Goal: Task Accomplishment & Management: Manage account settings

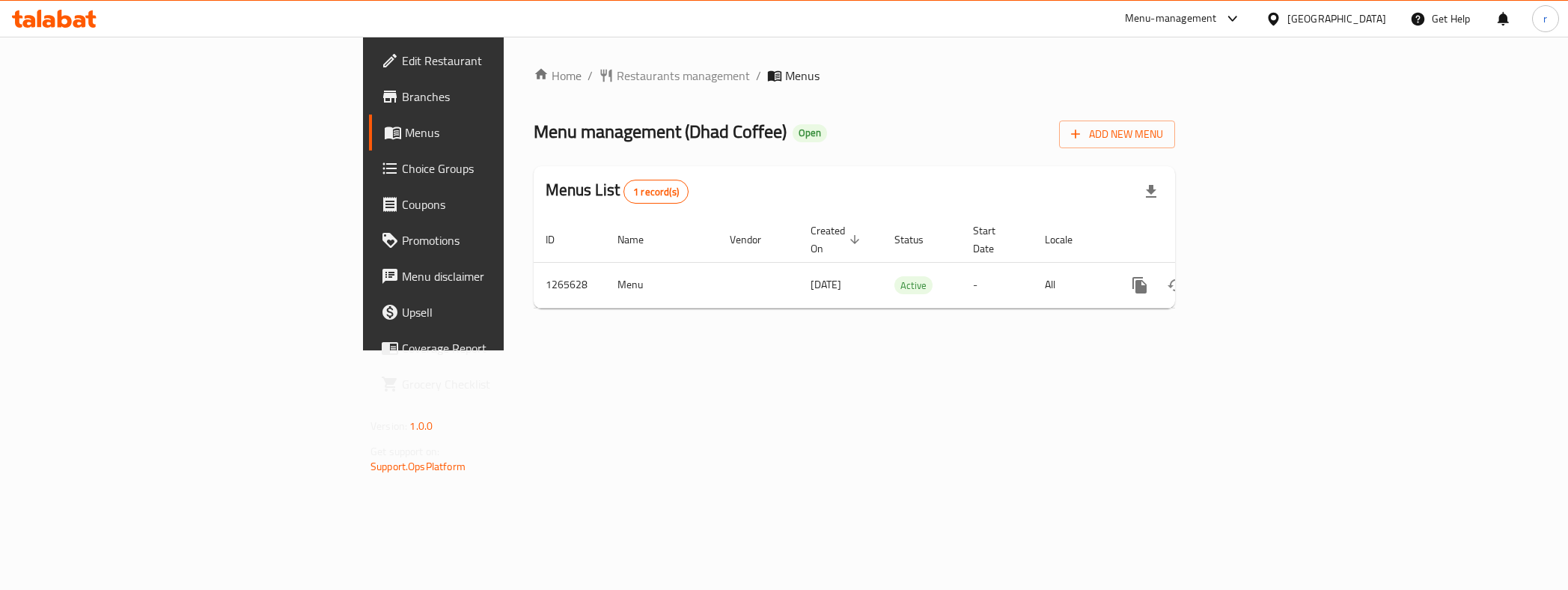
click at [402, 173] on span "Choice Groups" at bounding box center [507, 168] width 211 height 18
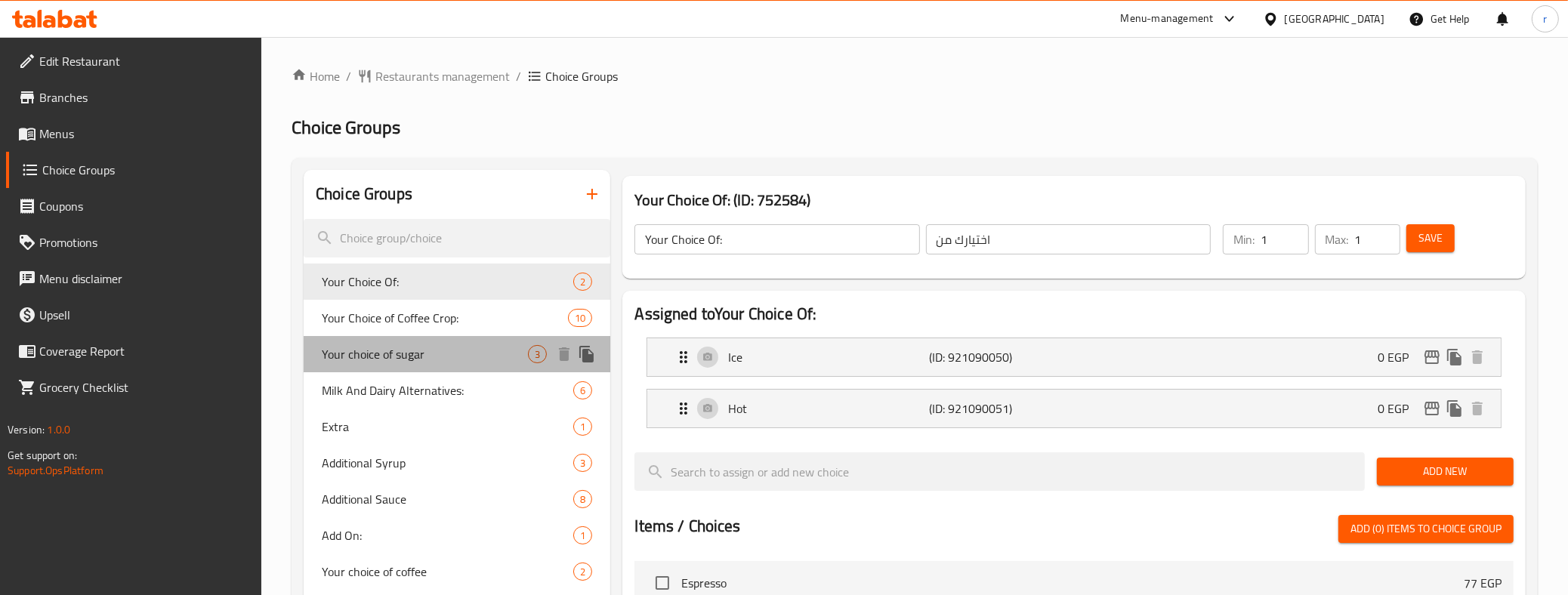
click at [372, 362] on span "Your choice of sugar" at bounding box center [424, 354] width 206 height 18
type input "Your choice of sugar"
type input "اختيارك للسكر"
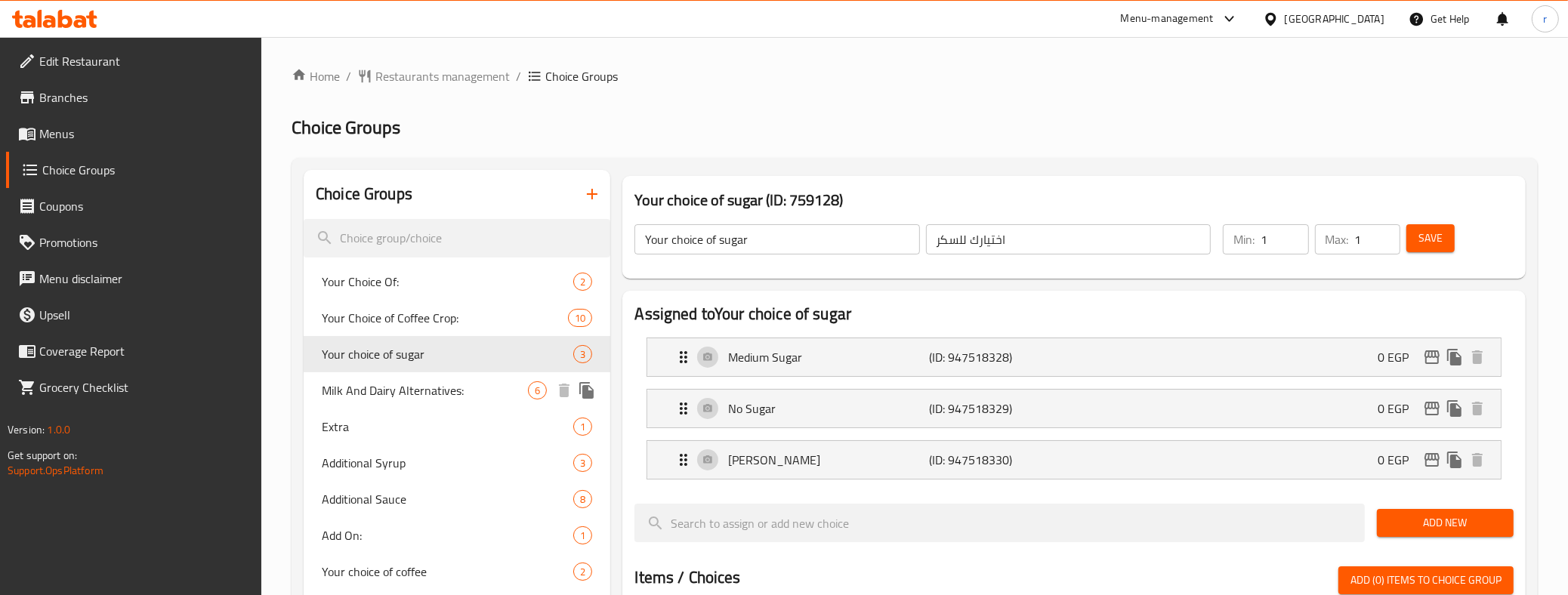
click at [412, 390] on span "Milk And Dairy Alternatives:" at bounding box center [424, 390] width 206 height 18
type input "Milk And Dairy Alternatives:"
type input "الحليب وبدائل الألبان:"
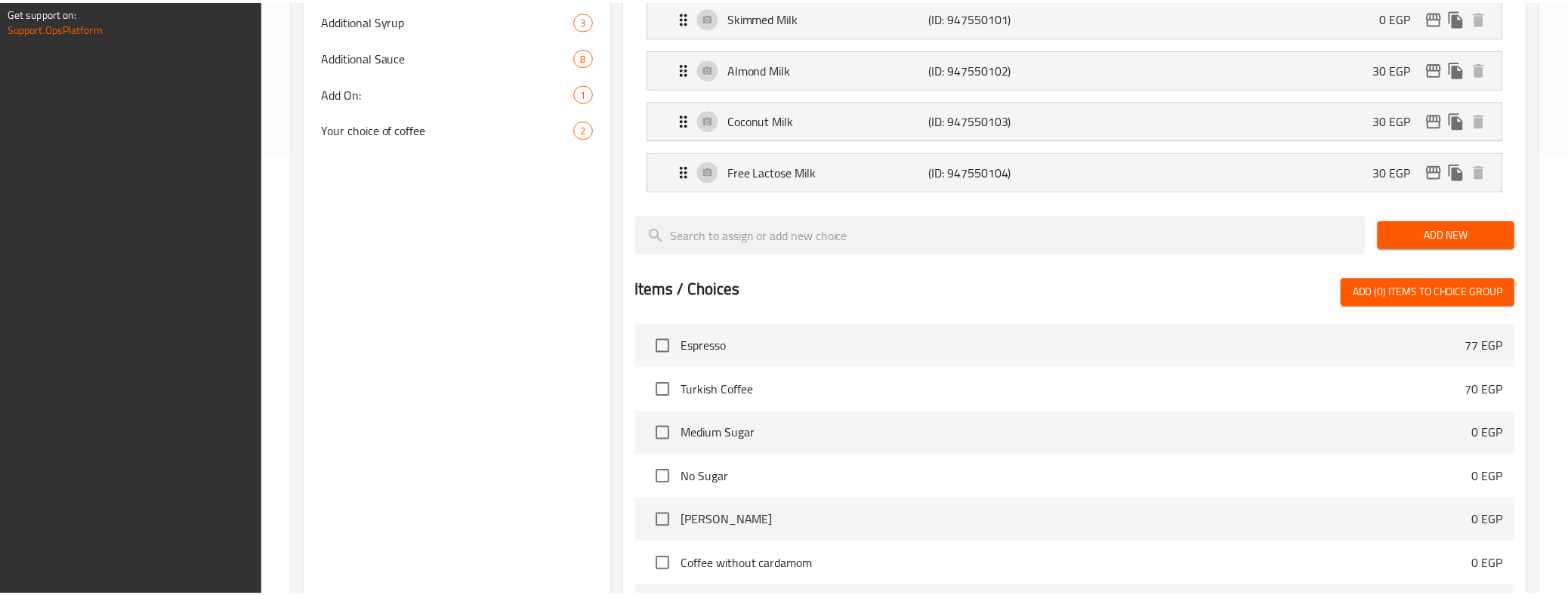
scroll to position [689, 0]
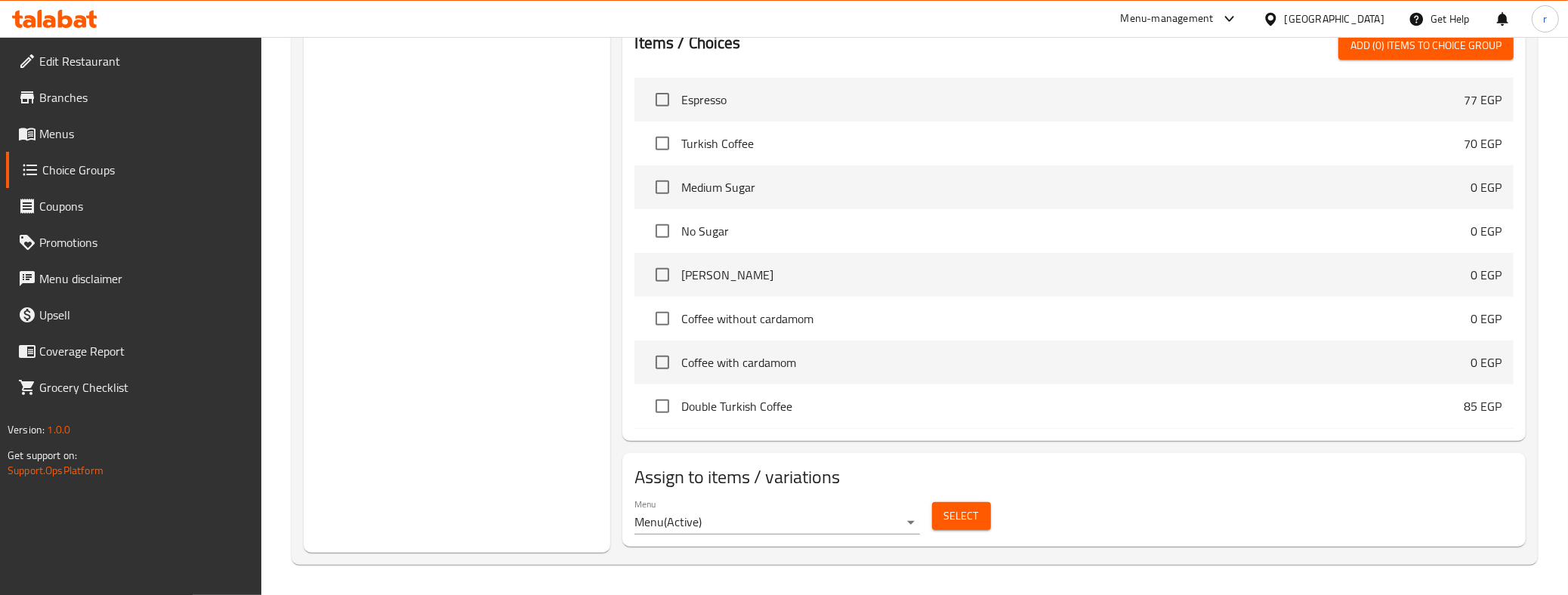
click at [423, 467] on div "Choice Groups Your Choice Of: 2 Your Choice of Coffee Crop: 10 Your choice of s…" at bounding box center [457, 17] width 307 height 1071
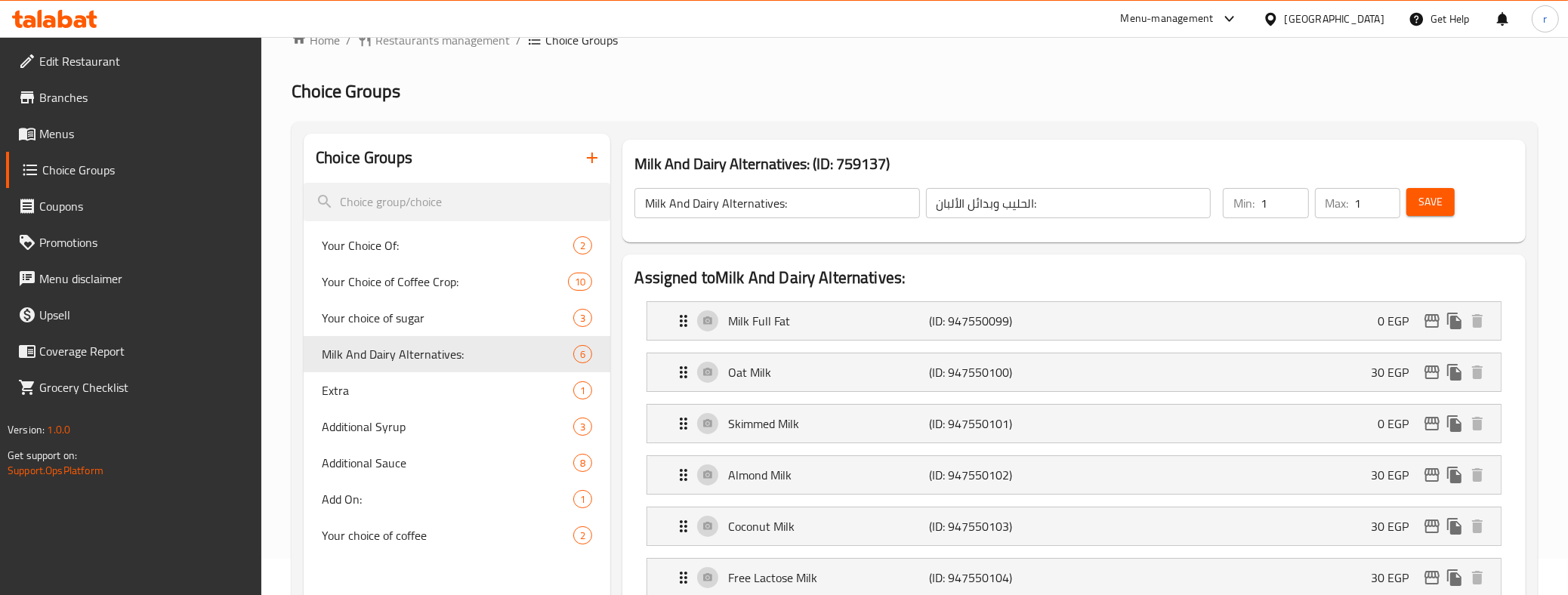
scroll to position [29, 0]
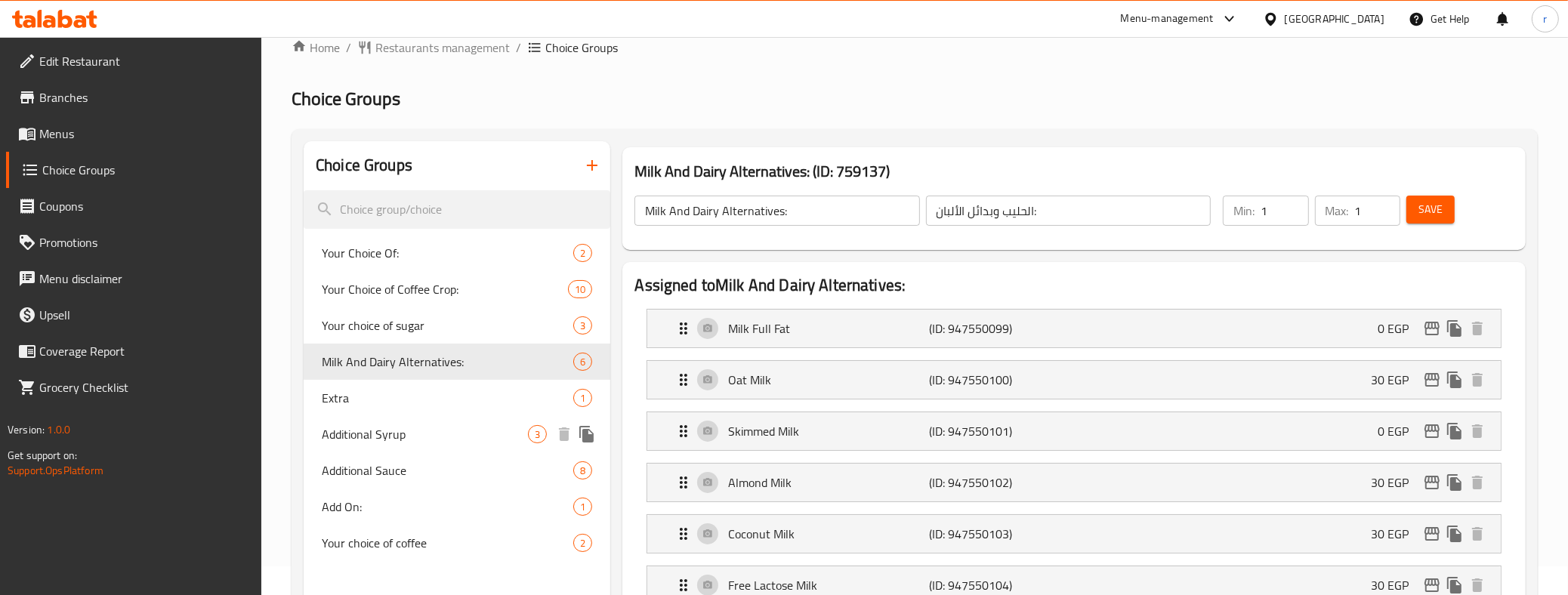
click at [416, 430] on span "Additional Syrup" at bounding box center [424, 433] width 206 height 18
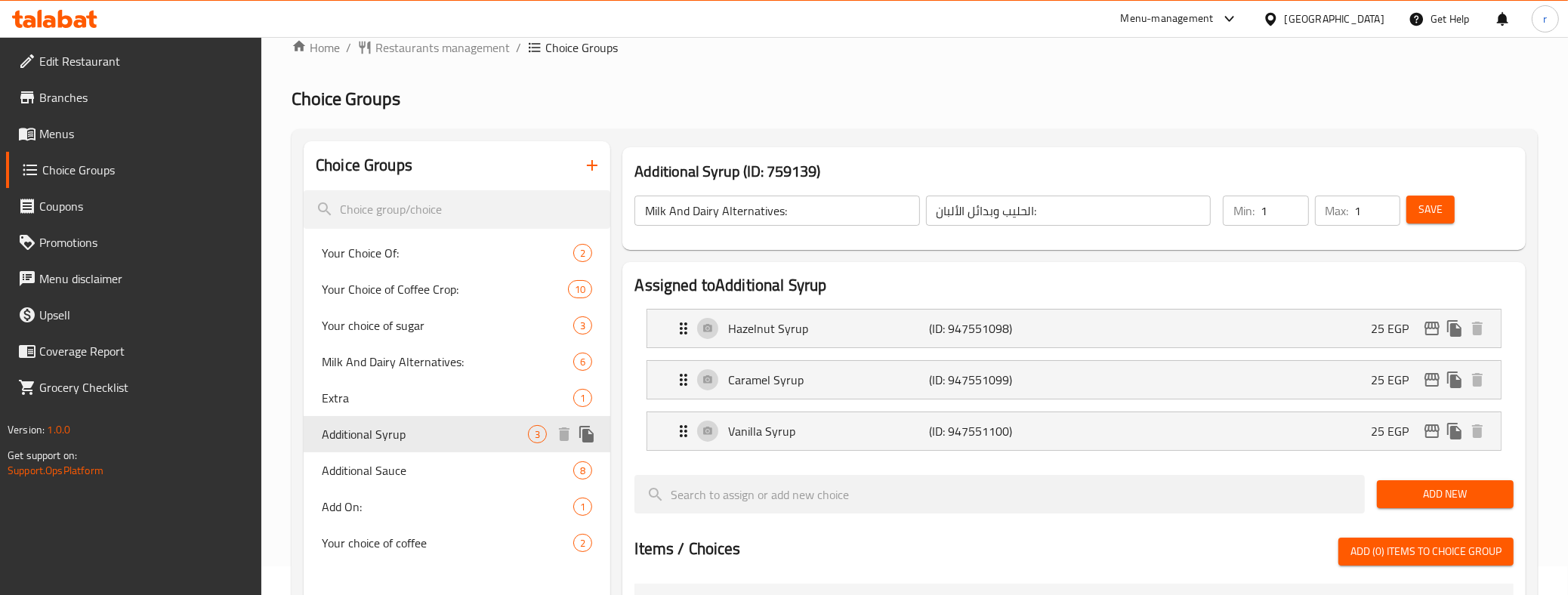
type input "Additional Syrup"
type input "اضافة شراب"
type input "0"
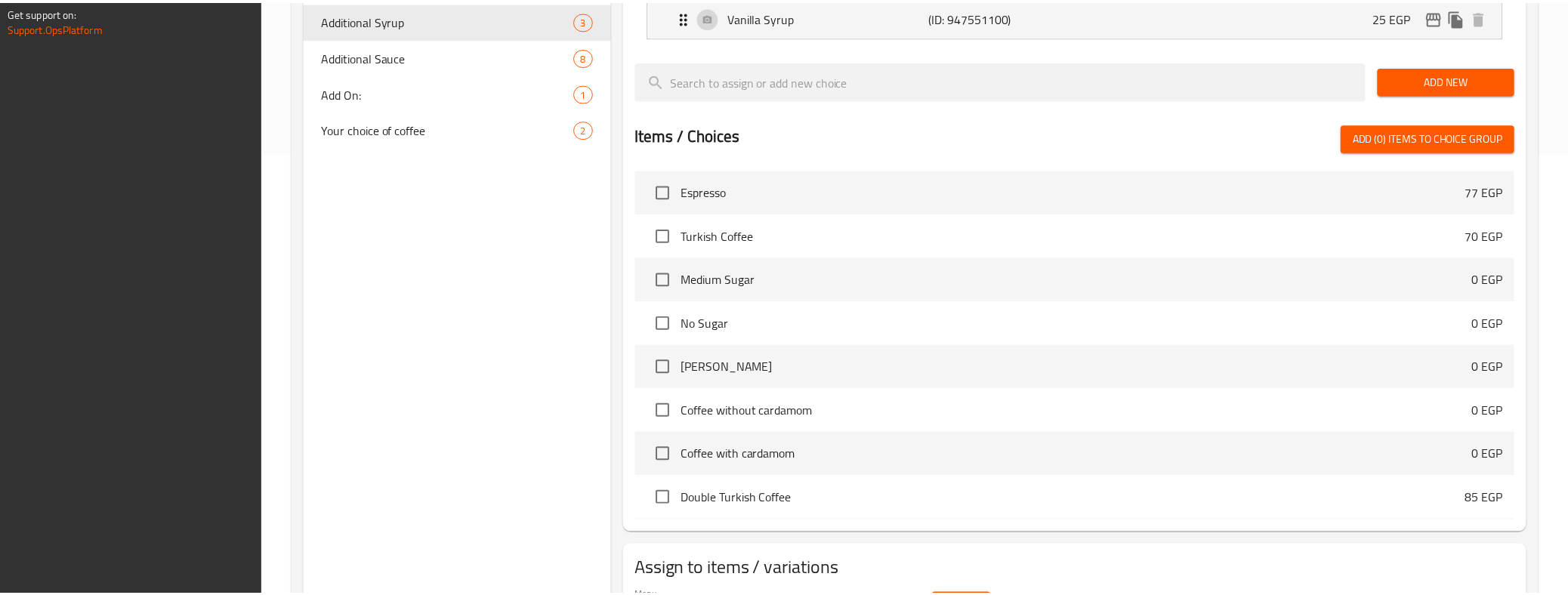
scroll to position [535, 0]
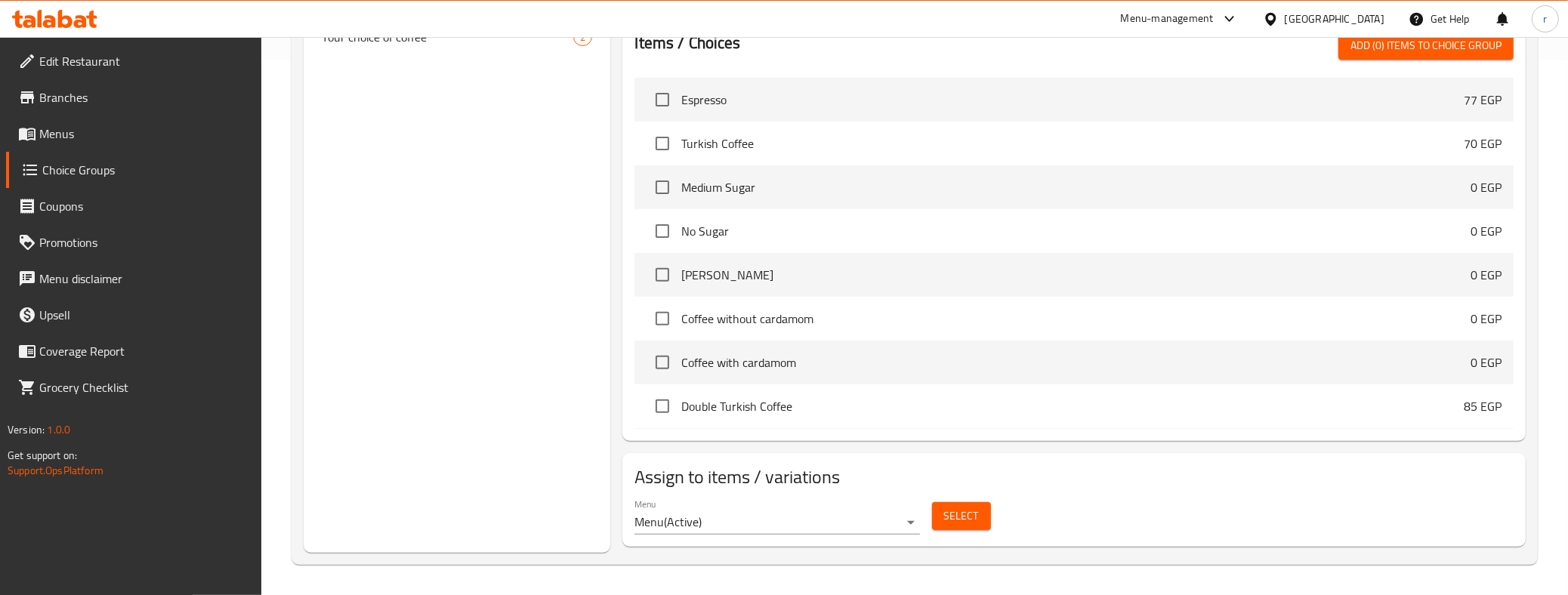
click at [470, 424] on div "Choice Groups Your Choice Of: 2 Your Choice of Coffee Crop: 10 Your choice of s…" at bounding box center [457, 94] width 307 height 917
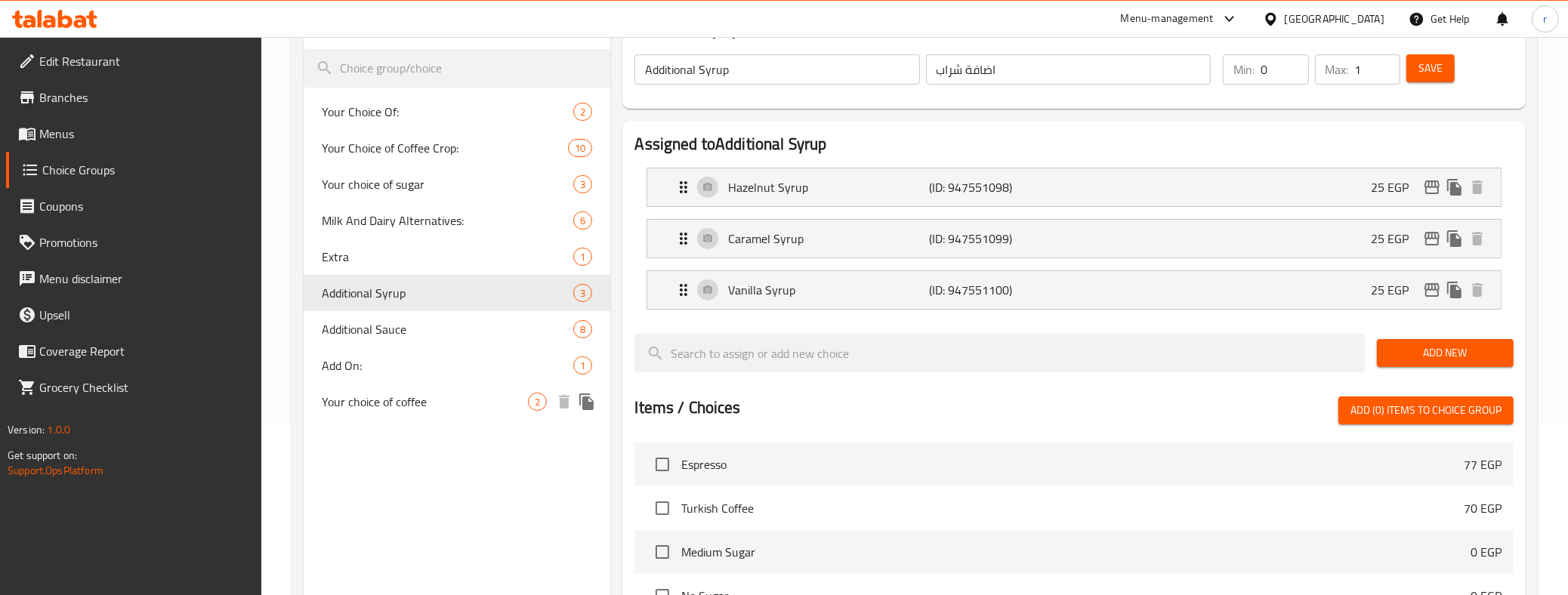
scroll to position [157, 0]
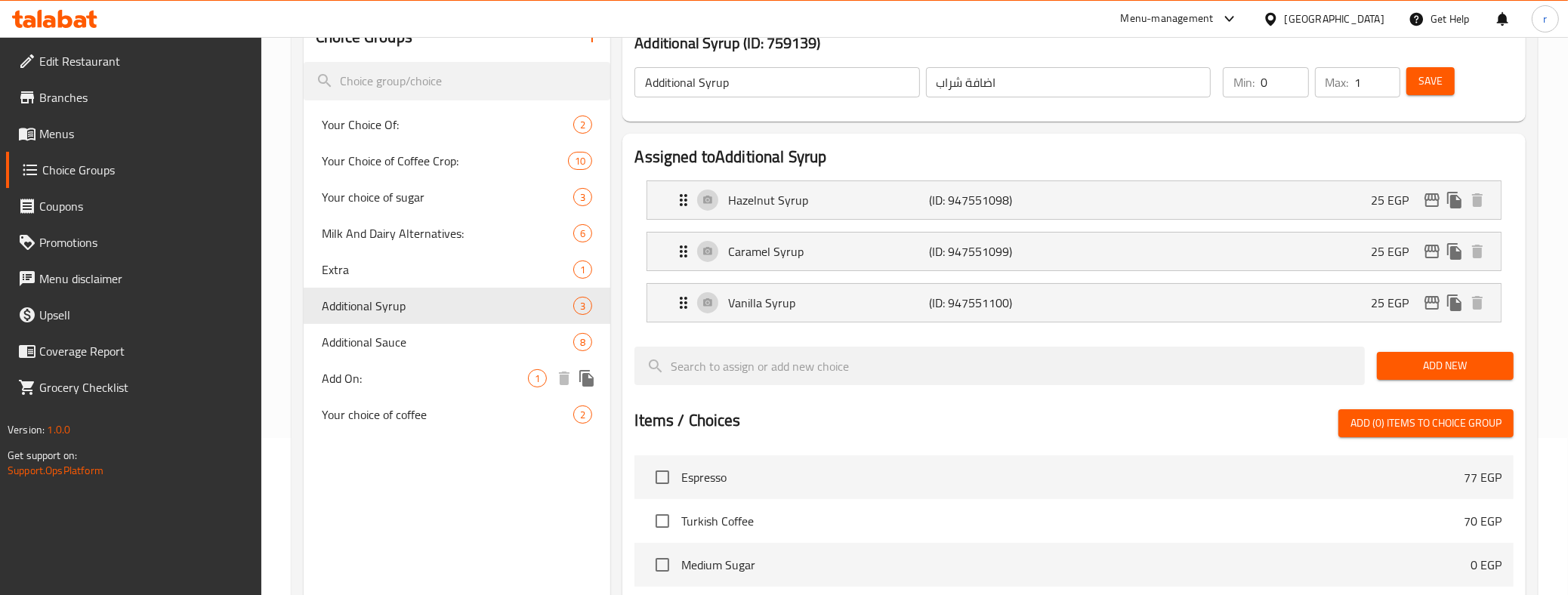
click at [370, 371] on span "Add On:" at bounding box center [424, 378] width 206 height 18
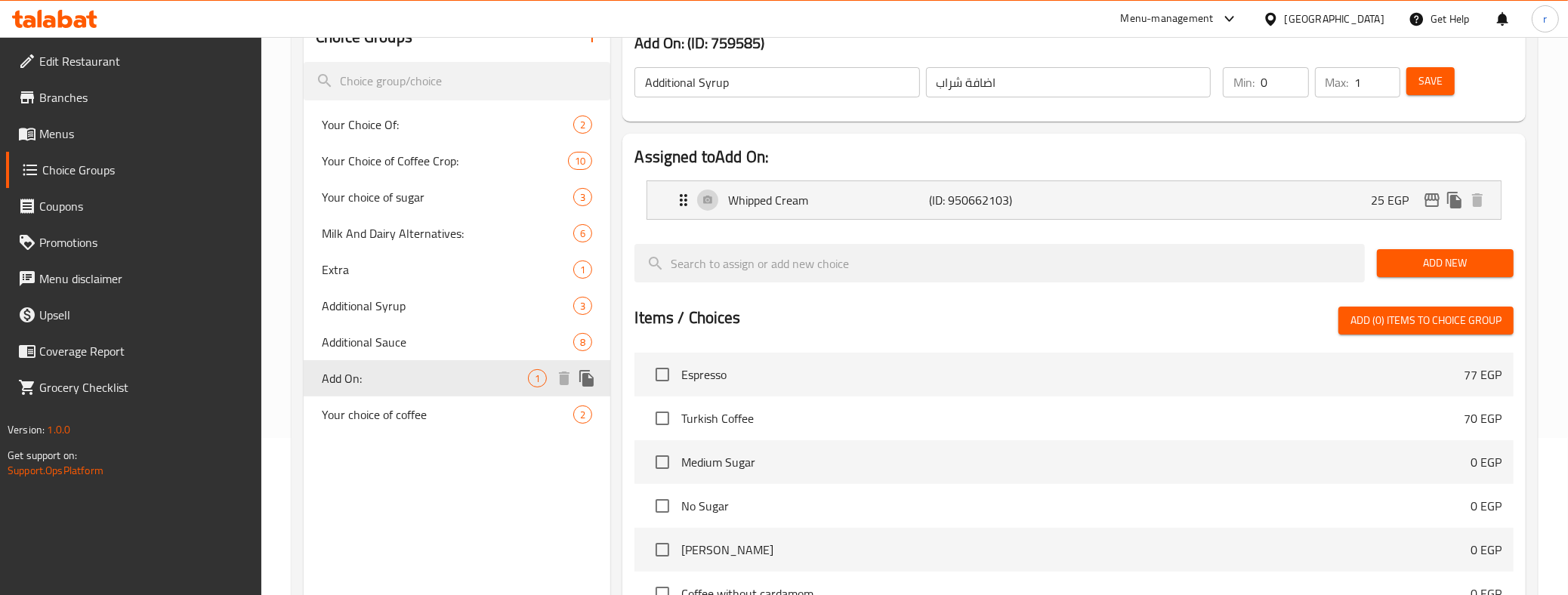
type input "Add On:"
type input "إضافة:"
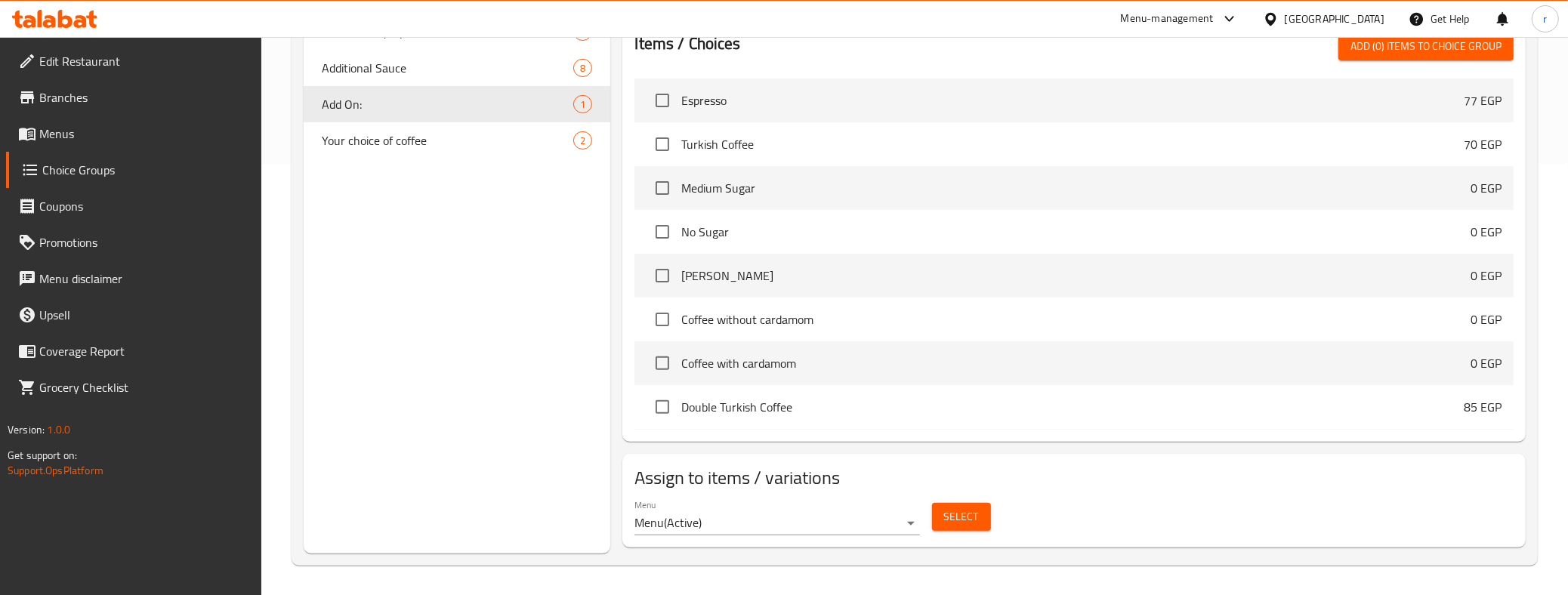
scroll to position [0, 0]
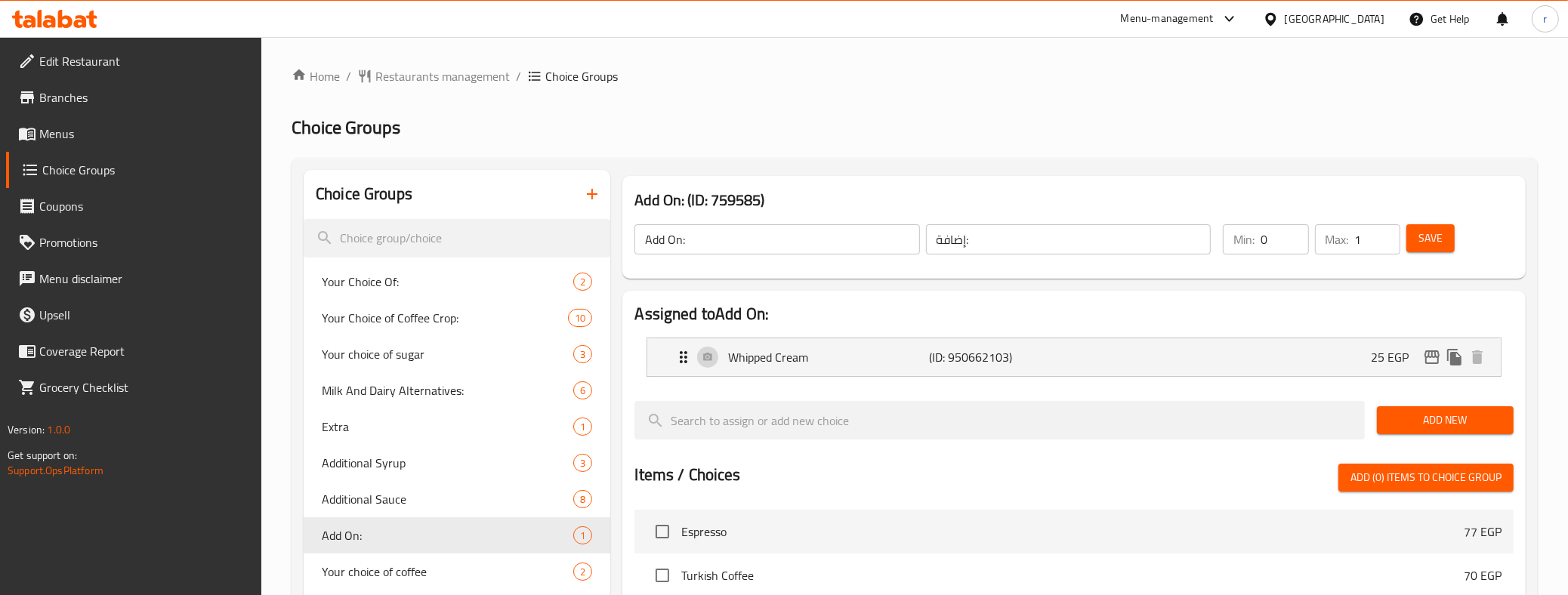
click at [631, 74] on ol "Home / Restaurants management / Choice Groups" at bounding box center [914, 76] width 1246 height 18
click at [458, 84] on span "Restaurants management" at bounding box center [443, 76] width 135 height 18
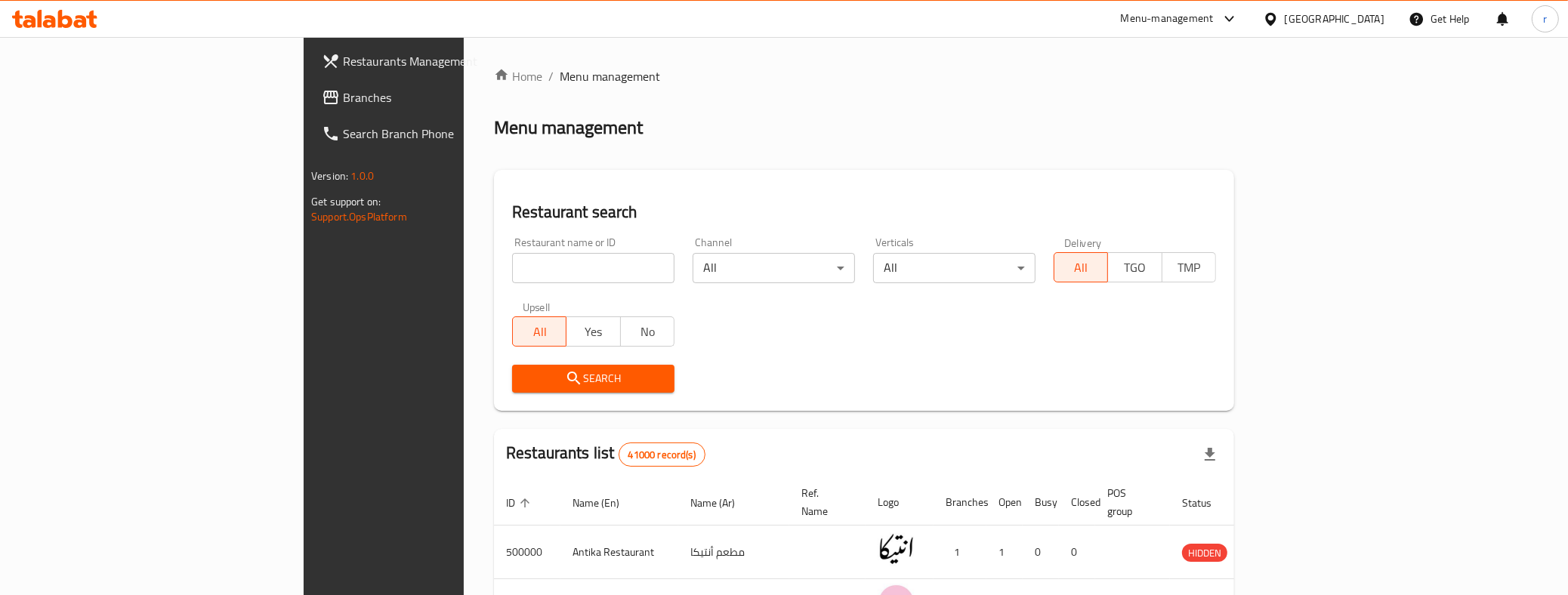
click at [512, 261] on input "search" at bounding box center [593, 268] width 163 height 30
paste input "746049"
type input "746049"
click button "Search" at bounding box center [593, 378] width 163 height 28
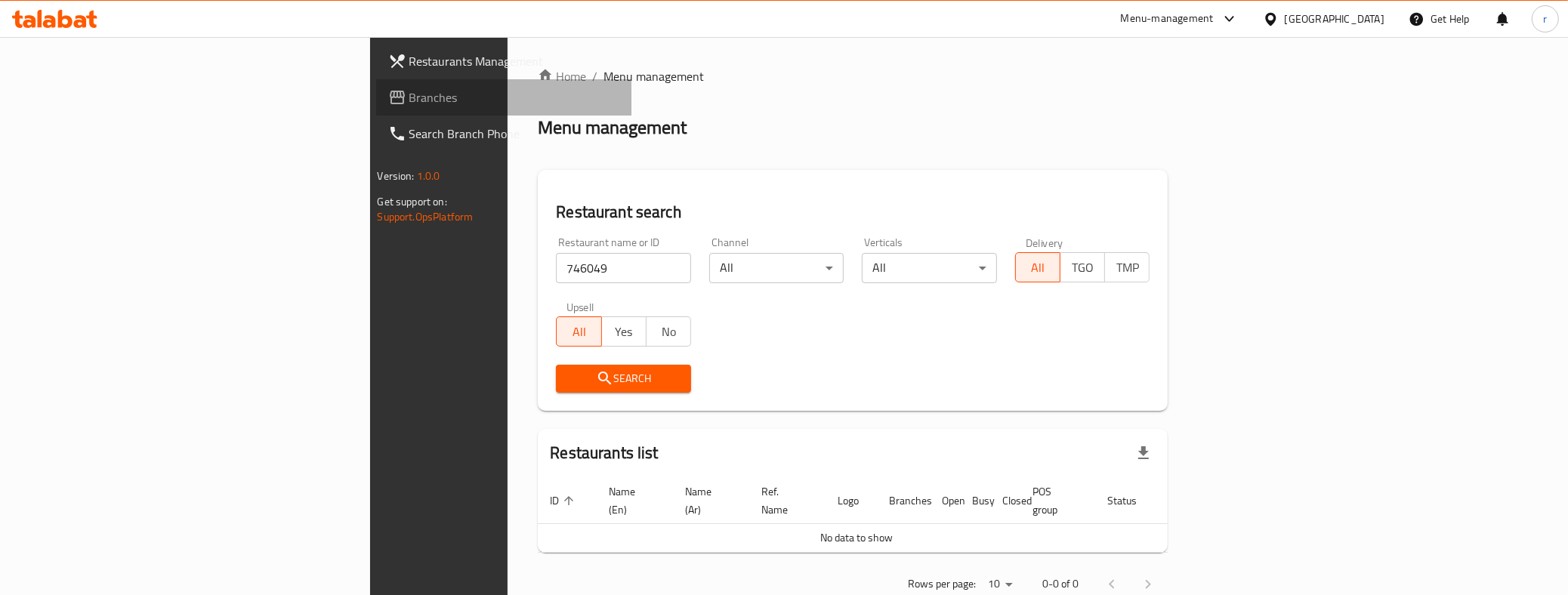
click at [376, 81] on link "Branches" at bounding box center [504, 97] width 256 height 36
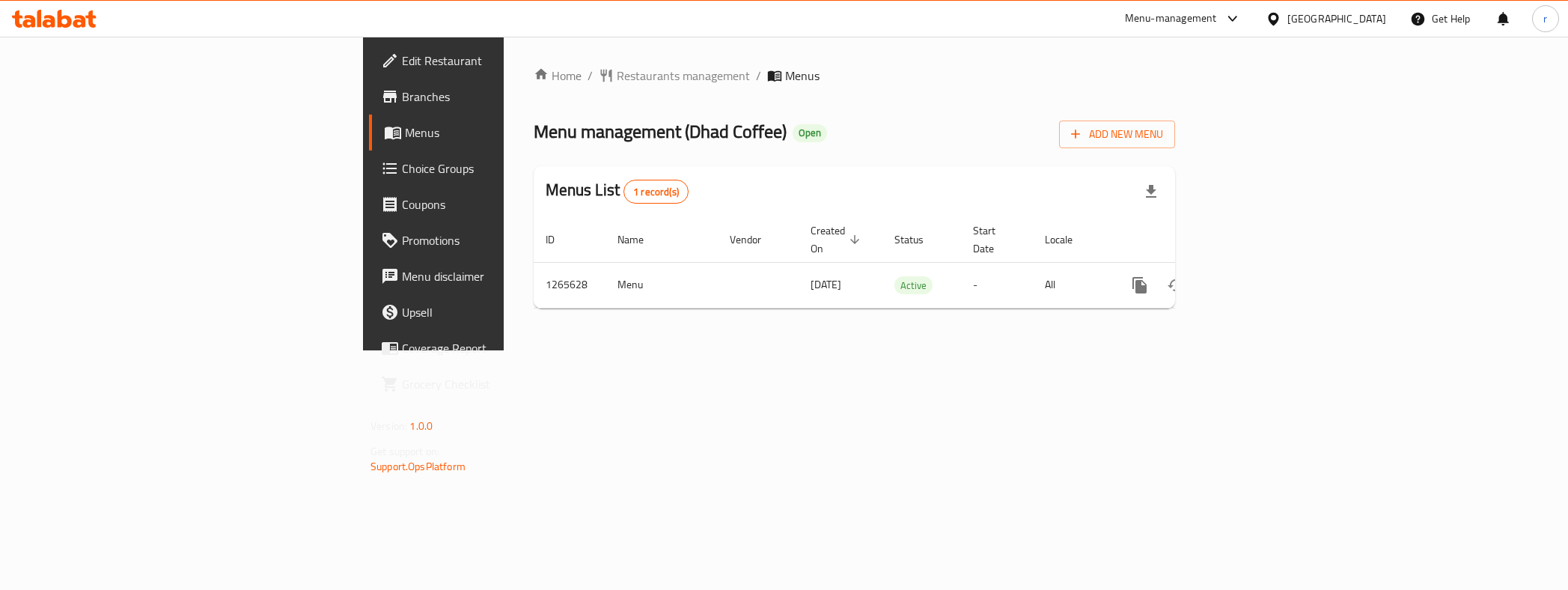
click at [402, 176] on span "Choice Groups" at bounding box center [507, 168] width 211 height 18
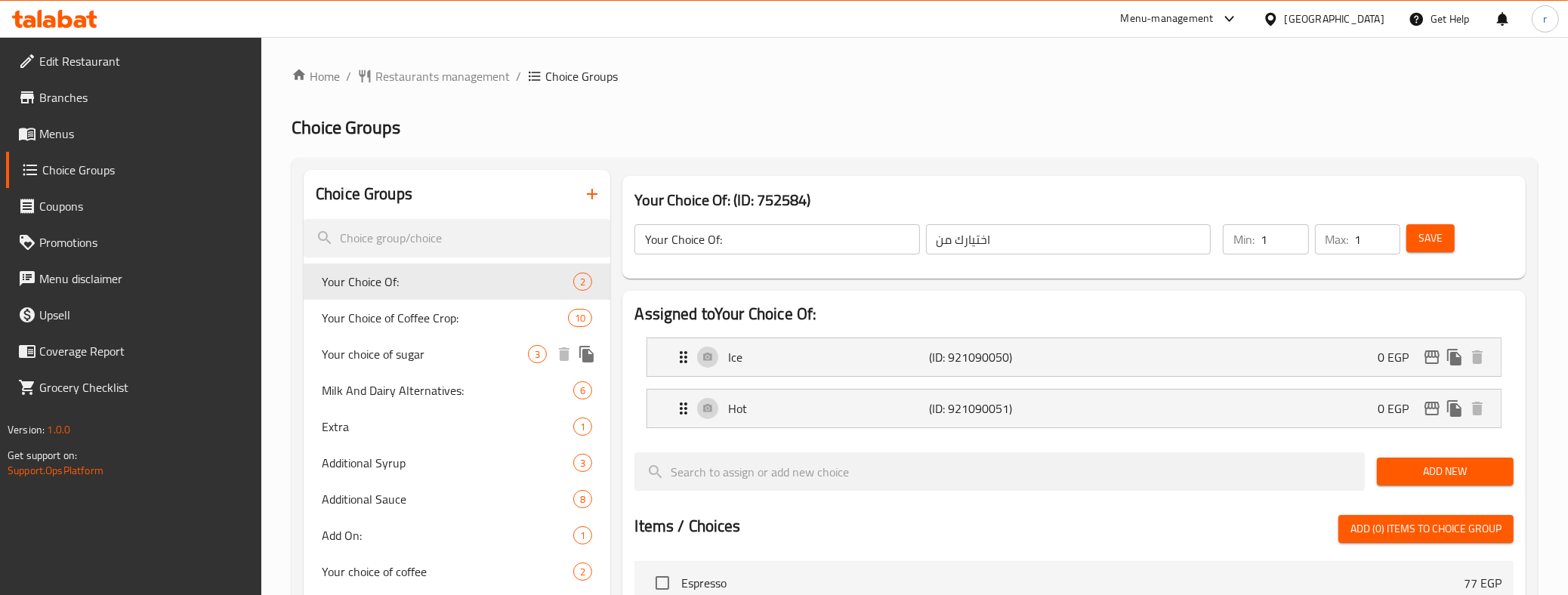
click at [402, 356] on span "Your choice of sugar" at bounding box center [424, 354] width 206 height 18
type input "Your choice of sugar"
type input "اختيارك للسكر"
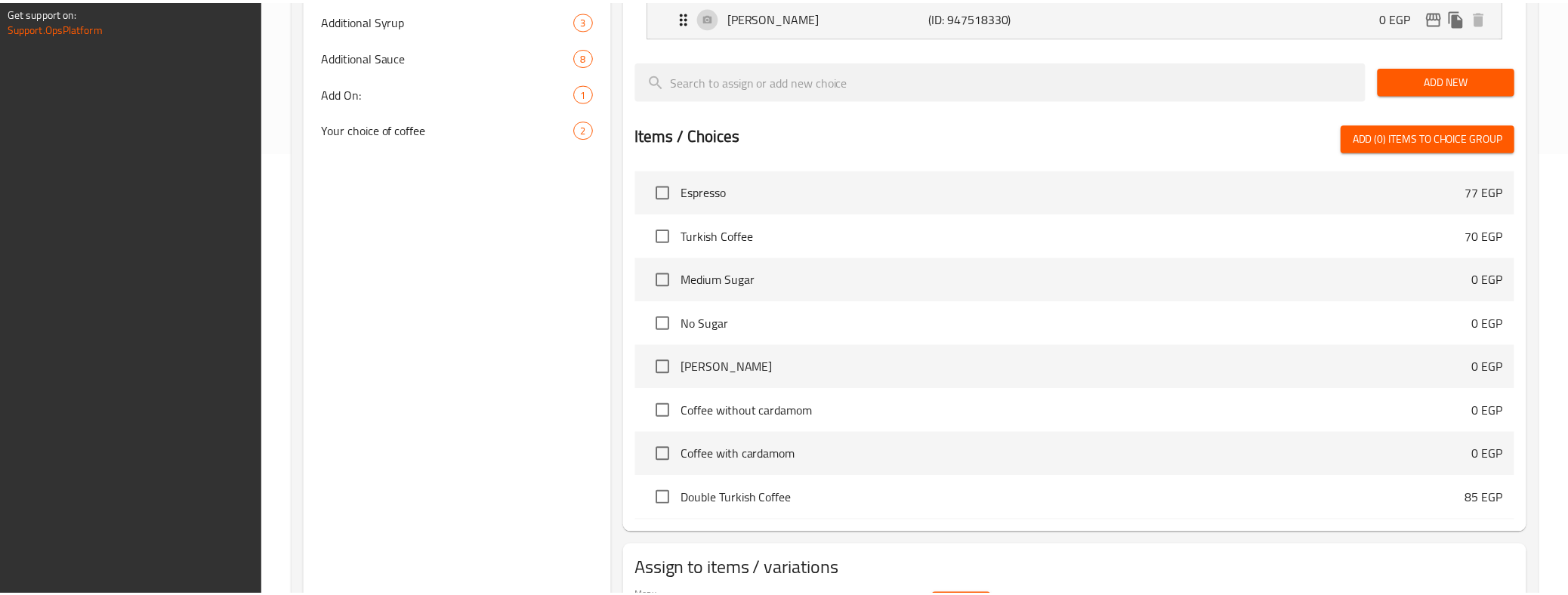
scroll to position [535, 0]
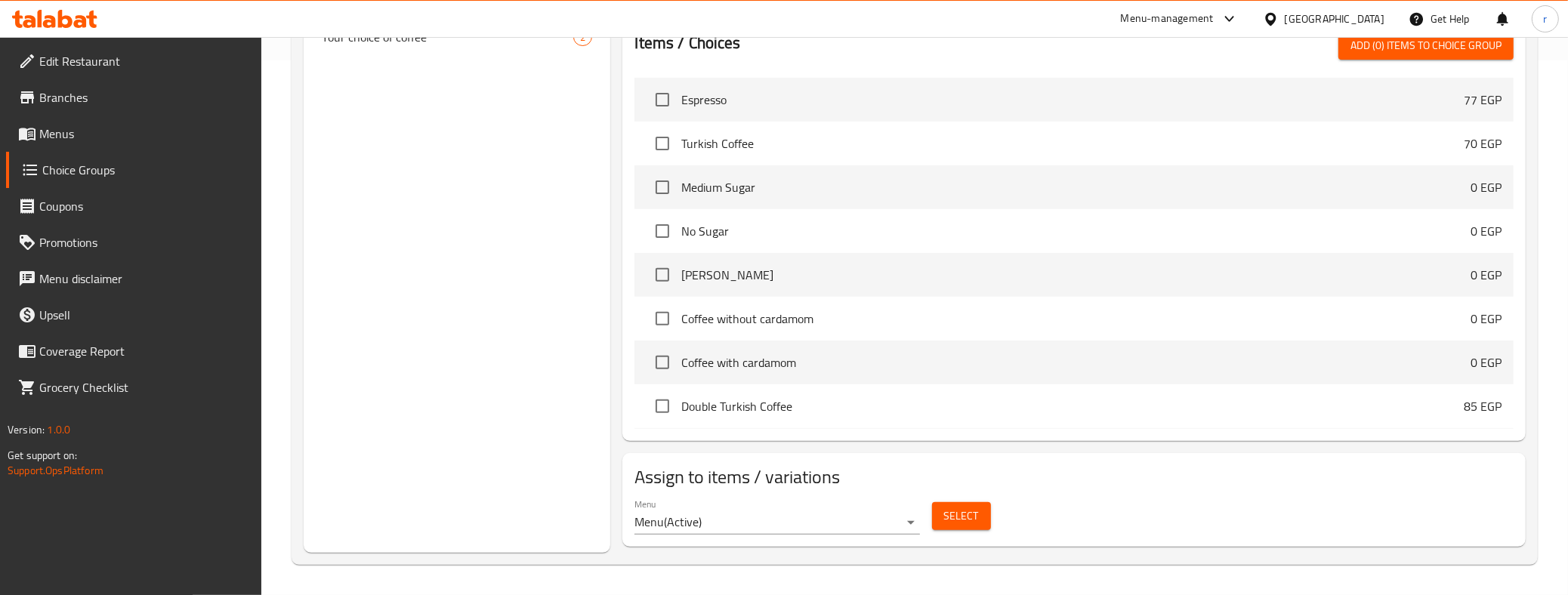
click at [451, 542] on div "Choice Groups Your Choice Of: 2 Your Choice of Coffee Crop: 10 Your choice of s…" at bounding box center [457, 94] width 307 height 917
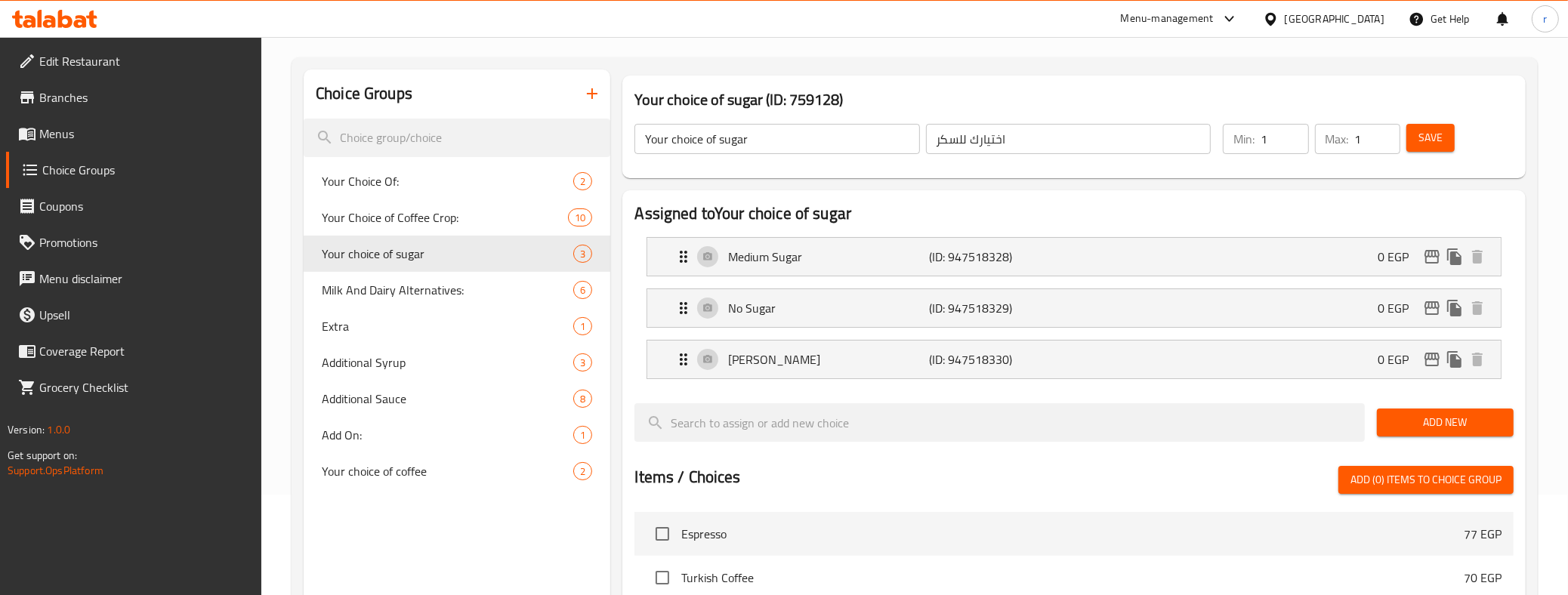
scroll to position [63, 0]
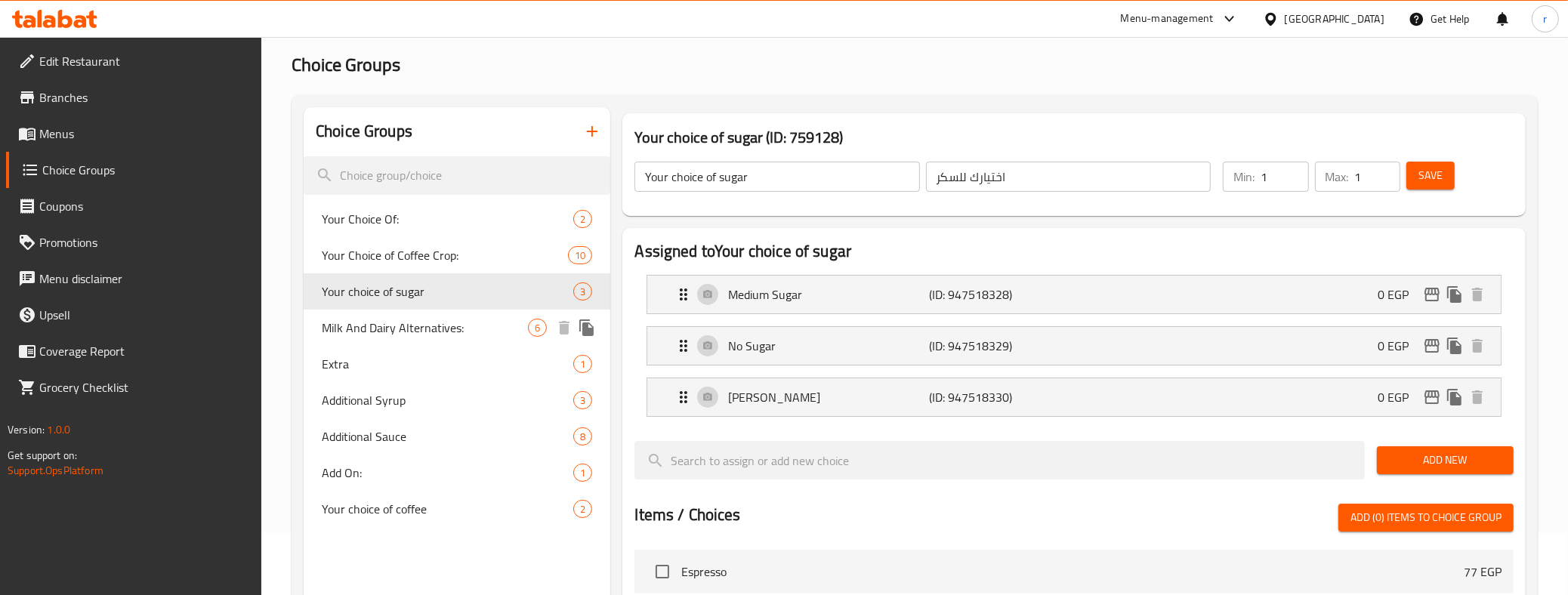
click at [404, 321] on span "Milk And Dairy Alternatives:" at bounding box center [424, 327] width 206 height 18
type input "Milk And Dairy Alternatives:"
type input "الحليب وبدائل الألبان:"
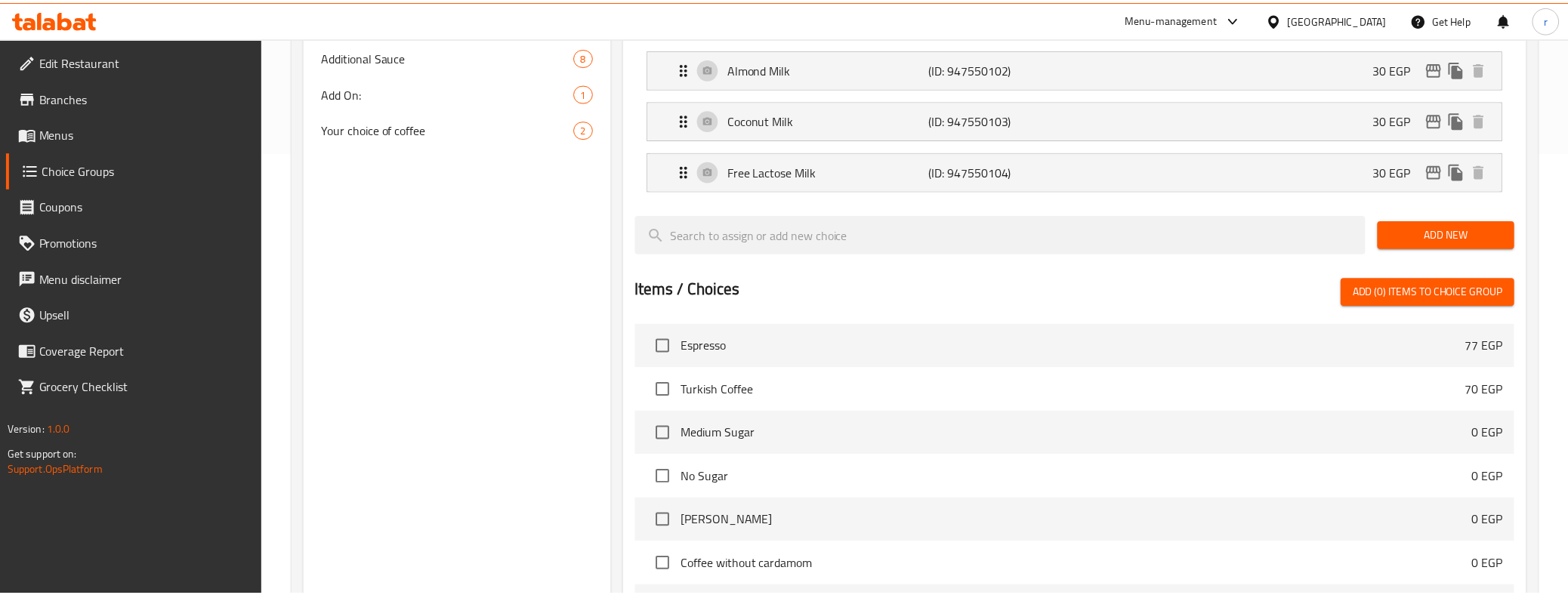
scroll to position [689, 0]
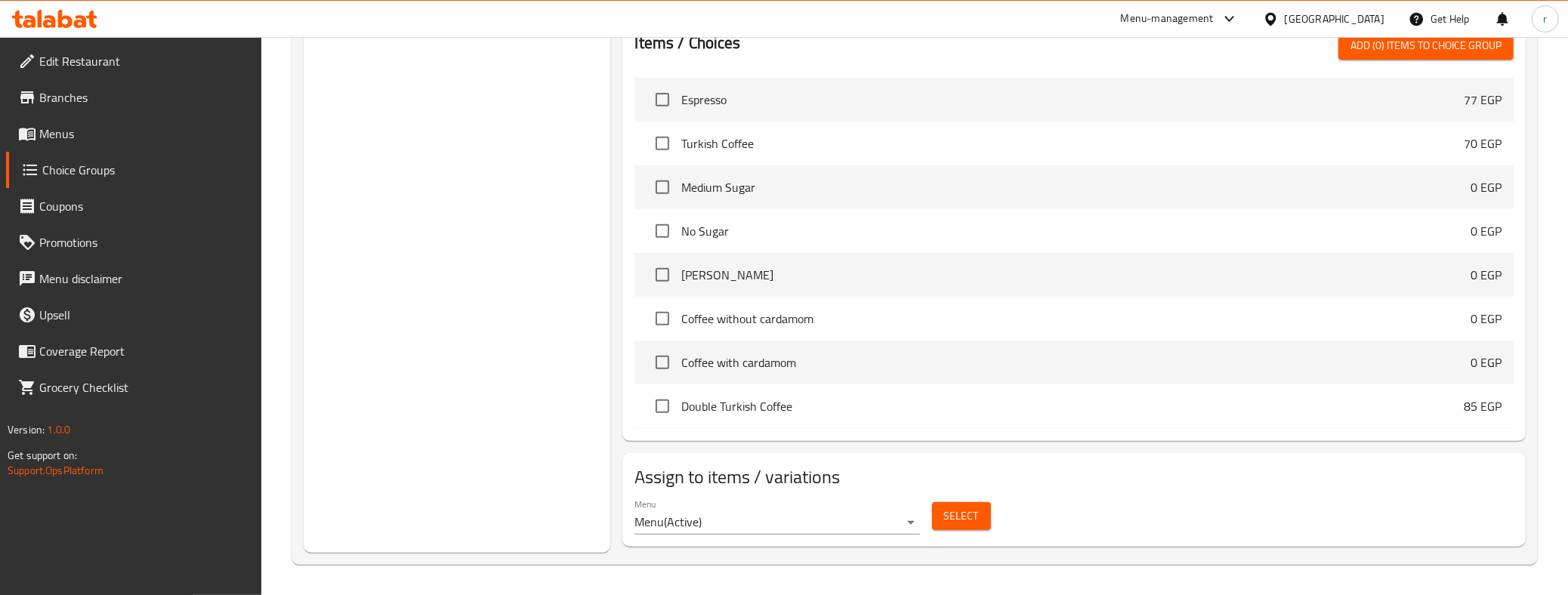
click at [473, 469] on div "Choice Groups Your Choice Of: 2 Your Choice of Coffee Crop: 10 Your choice of s…" at bounding box center [457, 17] width 307 height 1071
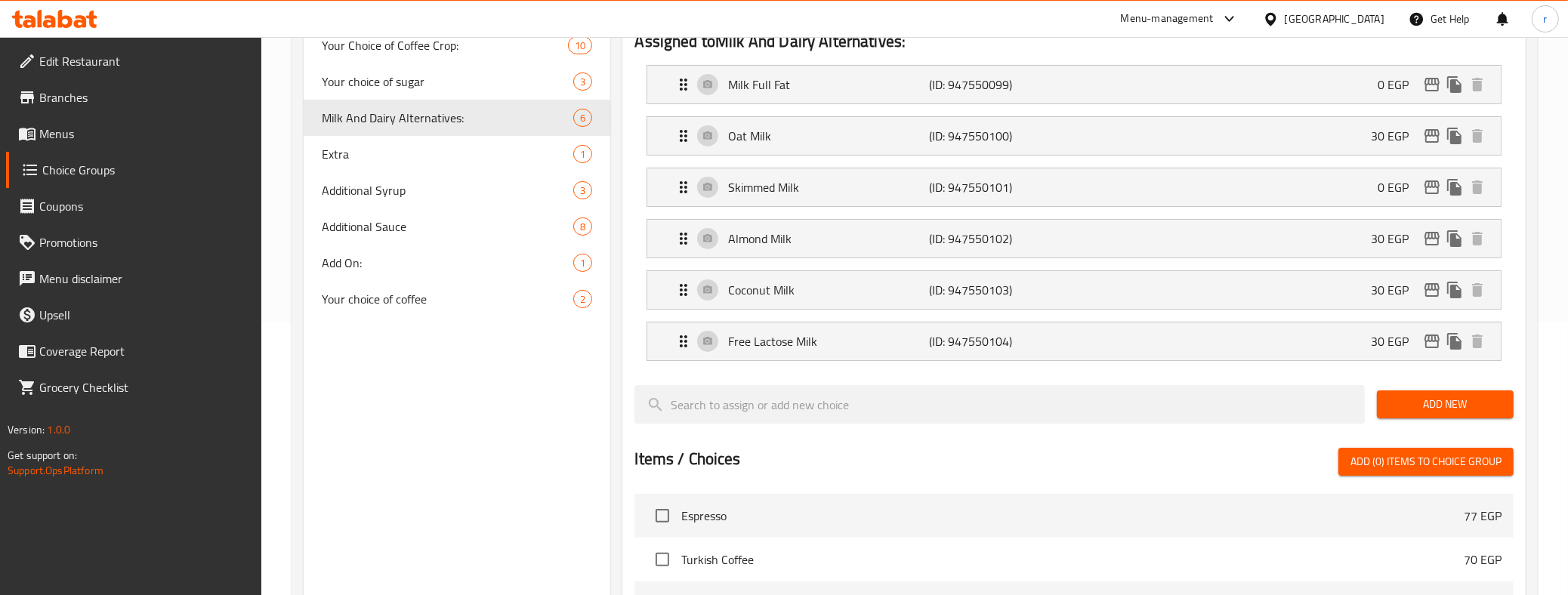
scroll to position [217, 0]
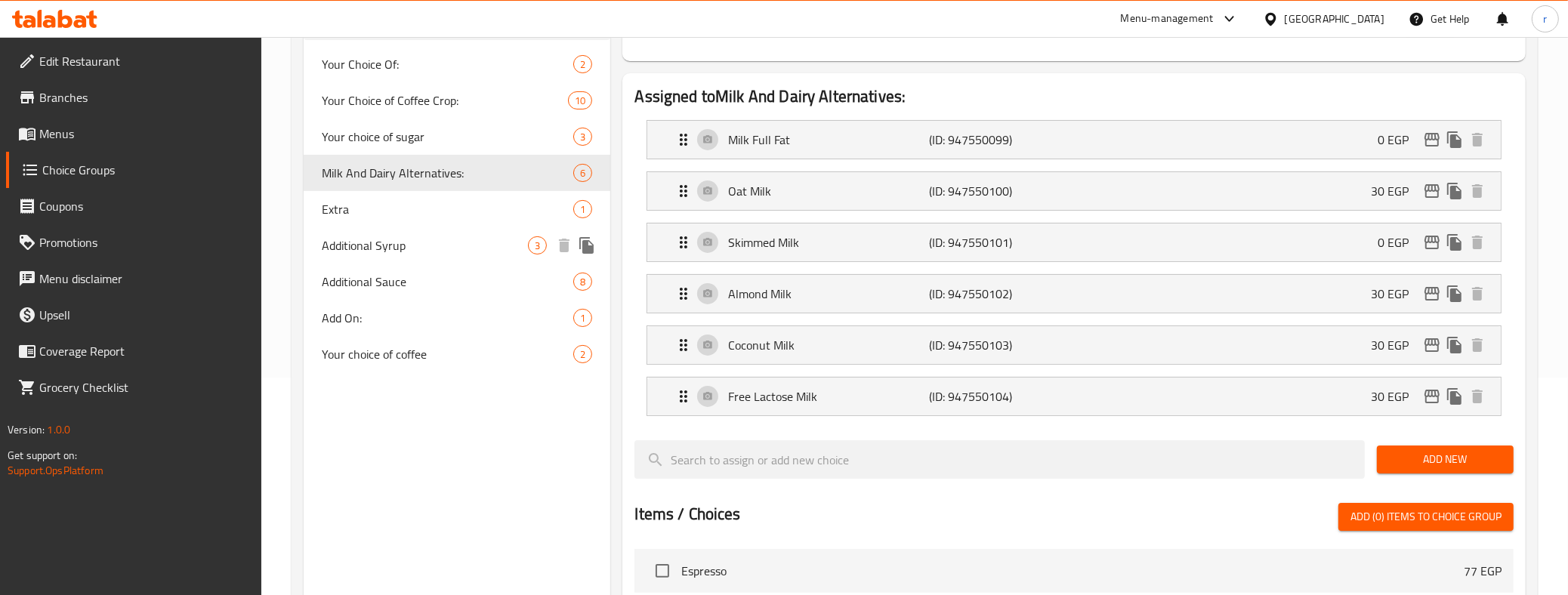
click at [394, 247] on span "Additional Syrup" at bounding box center [424, 244] width 206 height 18
type input "Additional Syrup"
type input "اضافة شراب"
type input "0"
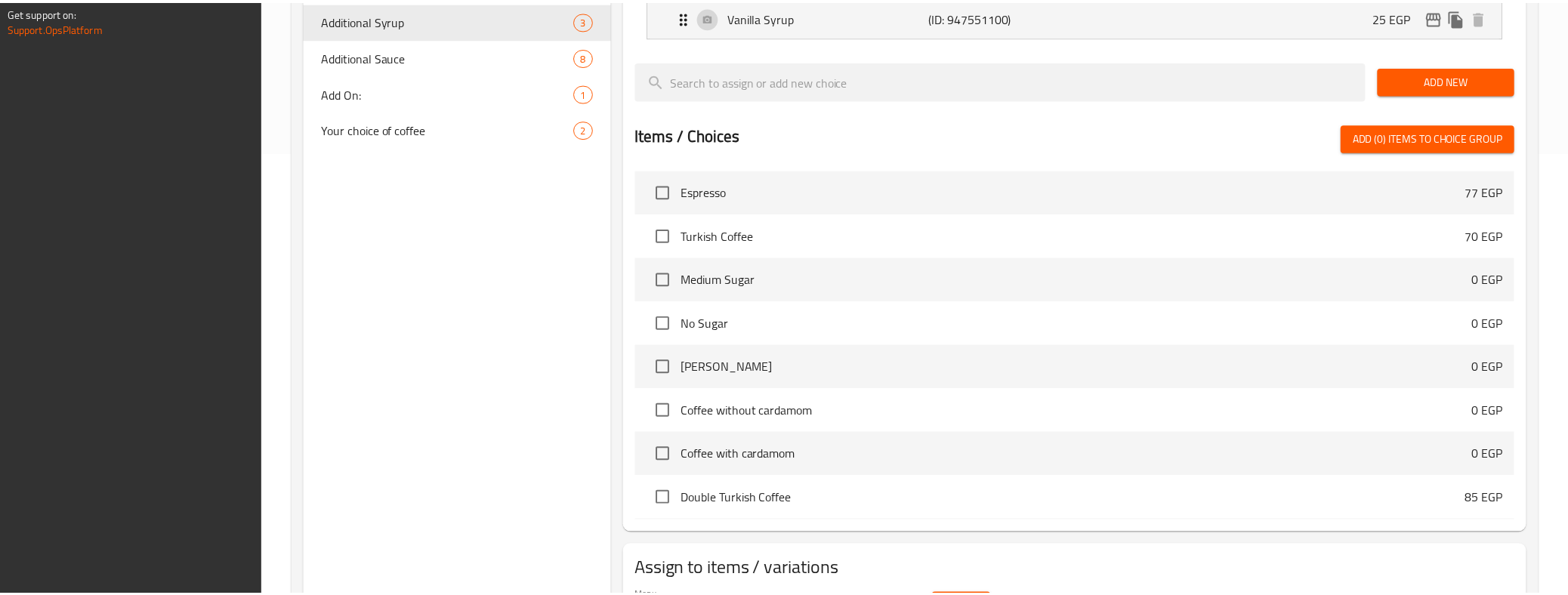
scroll to position [535, 0]
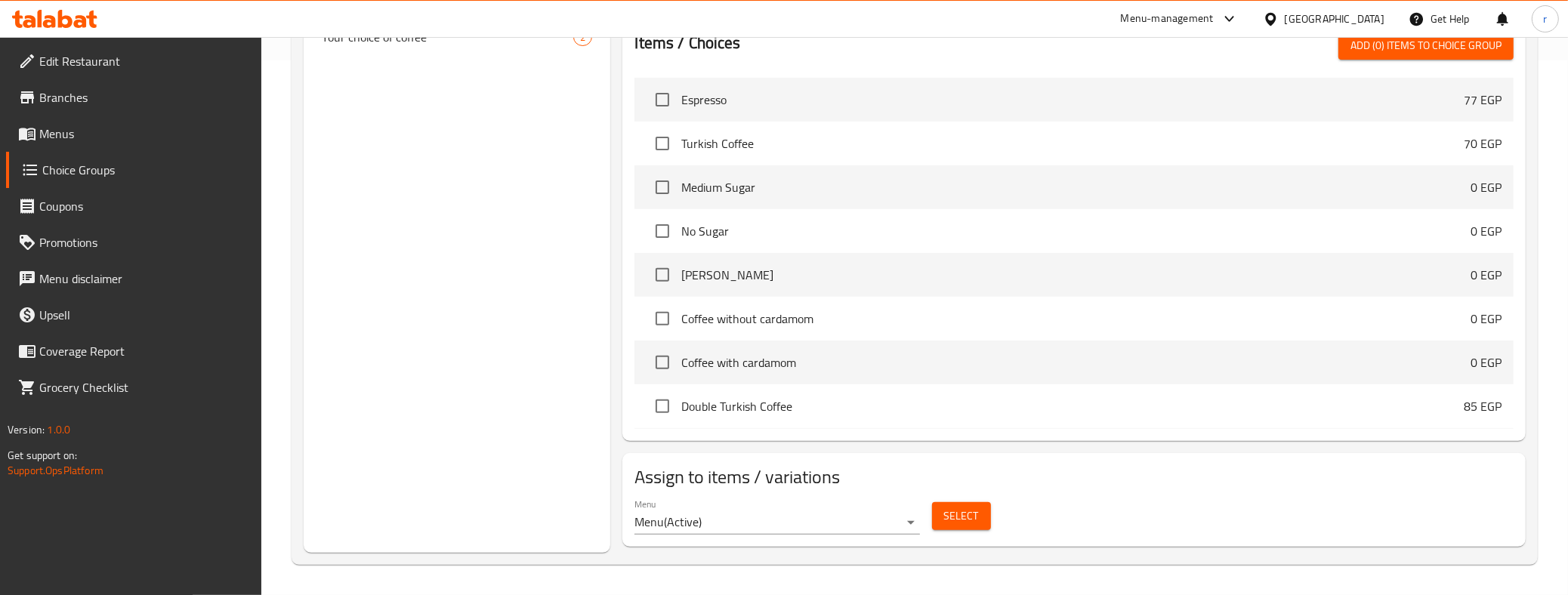
click at [477, 449] on div "Choice Groups Your Choice Of: 2 Your Choice of Coffee Crop: 10 Your choice of s…" at bounding box center [457, 94] width 307 height 917
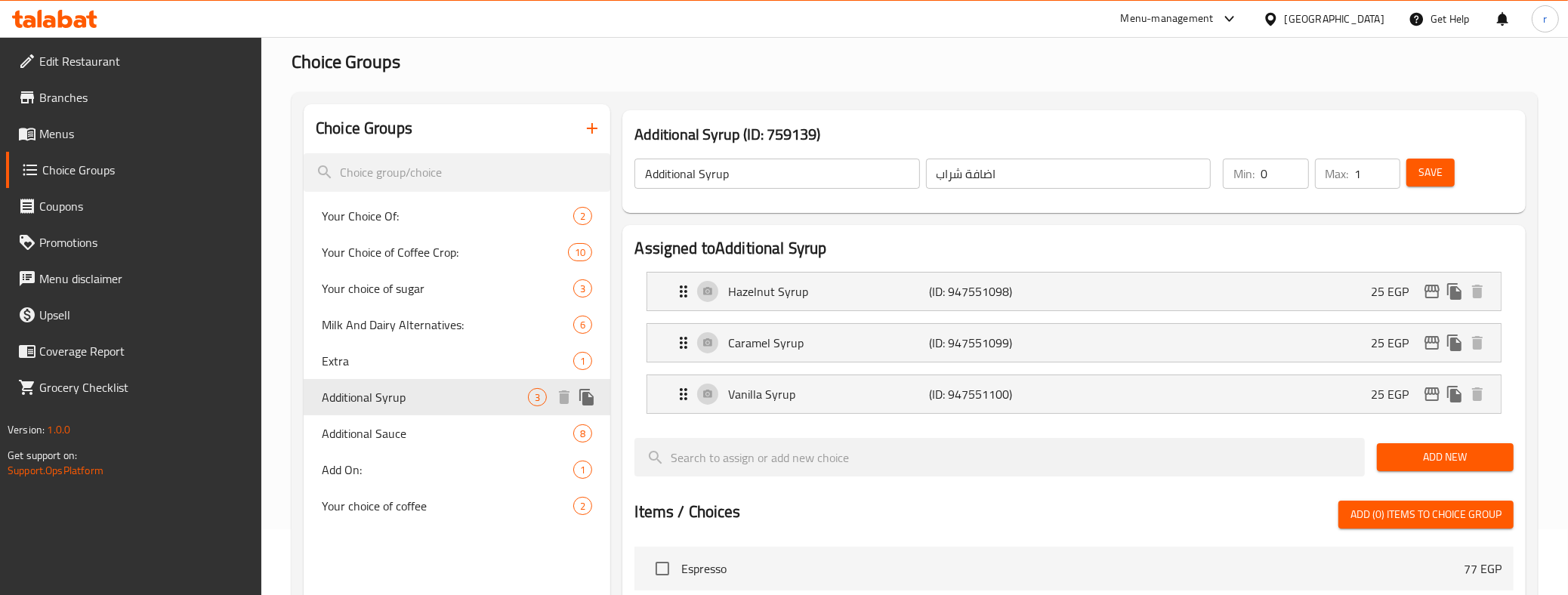
scroll to position [189, 0]
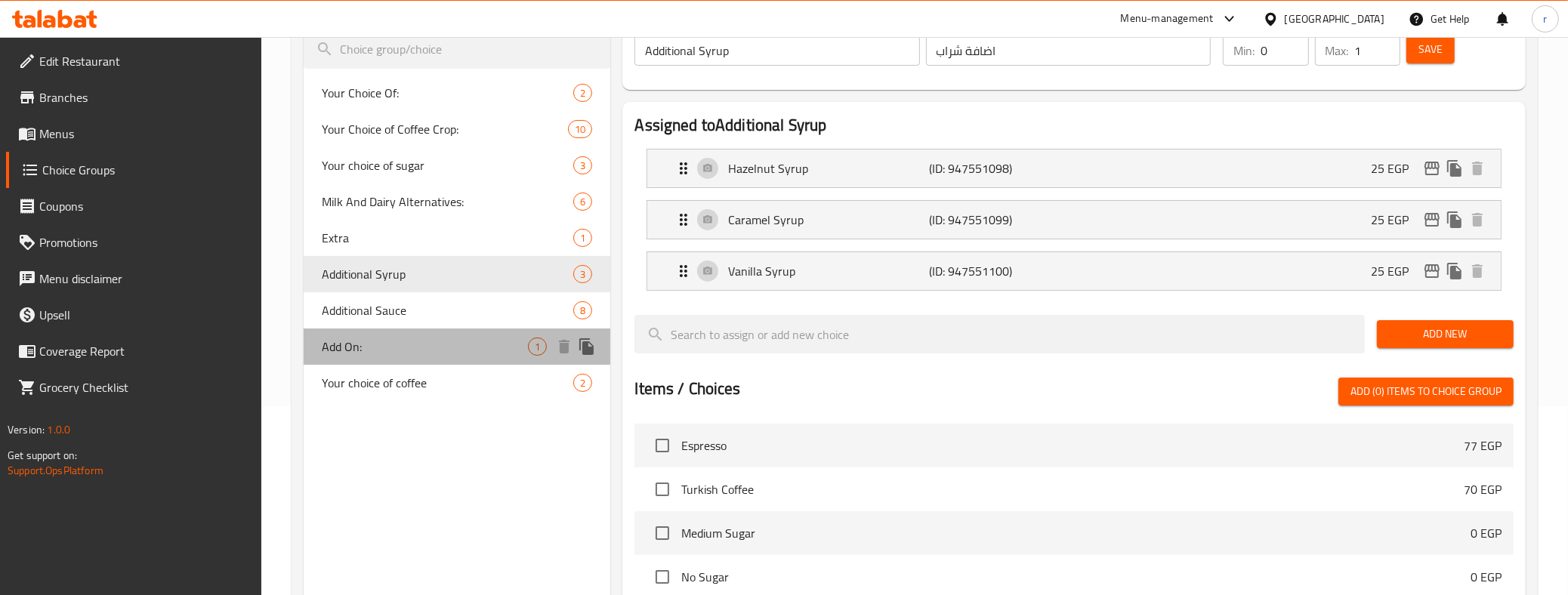
click at [355, 338] on span "Add On:" at bounding box center [424, 346] width 206 height 18
type input "Add On:"
type input "إضافة:"
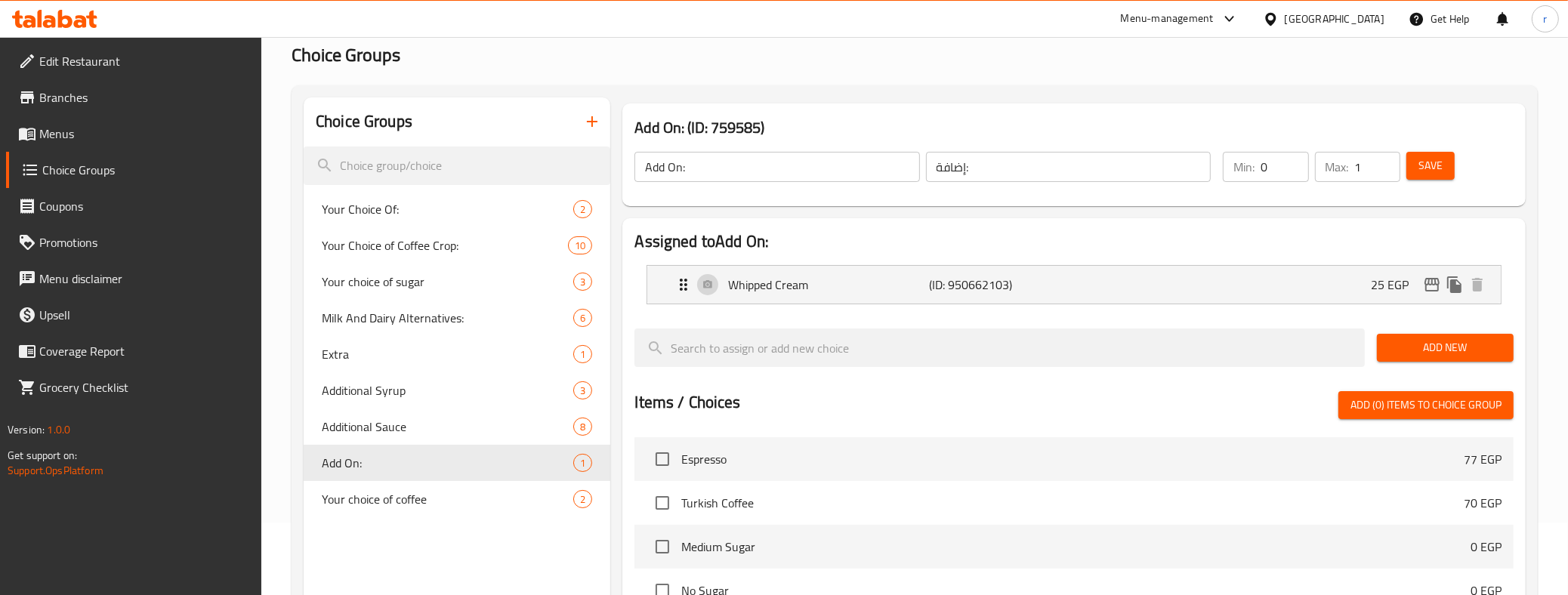
scroll to position [0, 0]
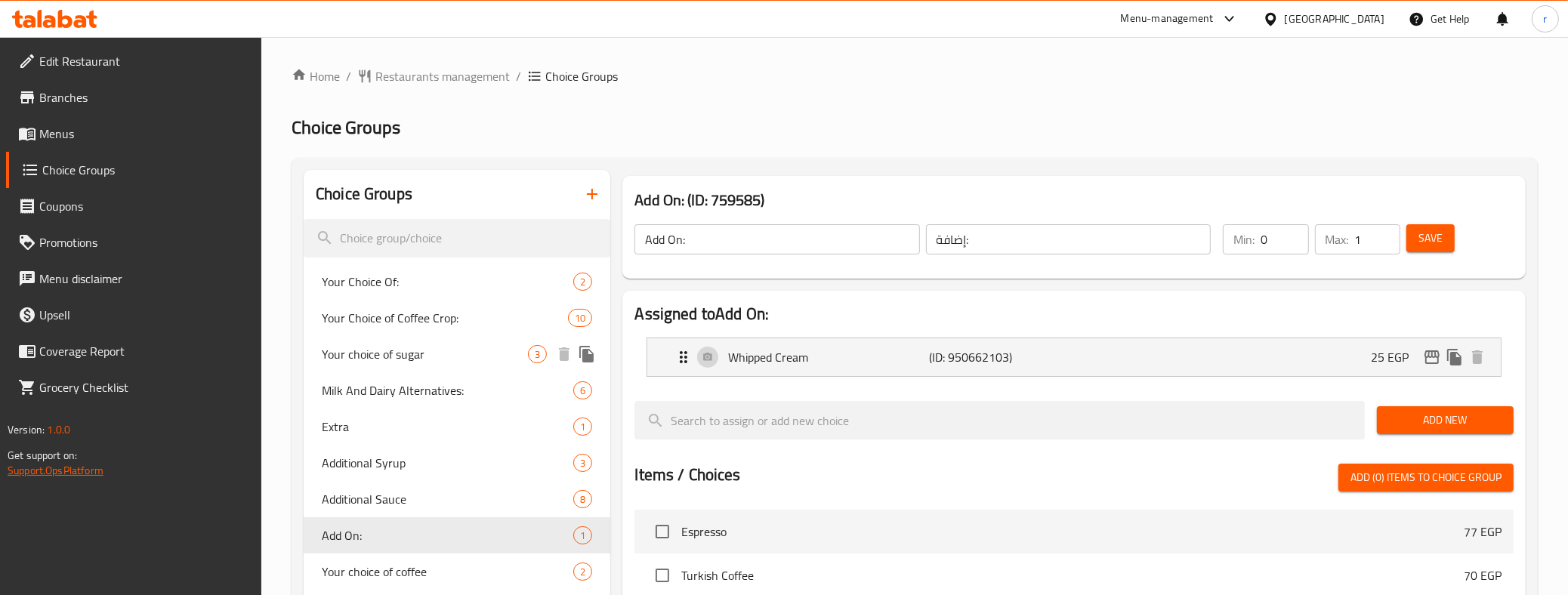
drag, startPoint x: 413, startPoint y: 354, endPoint x: 74, endPoint y: 465, distance: 356.7
click at [413, 354] on span "Your choice of sugar" at bounding box center [424, 354] width 206 height 18
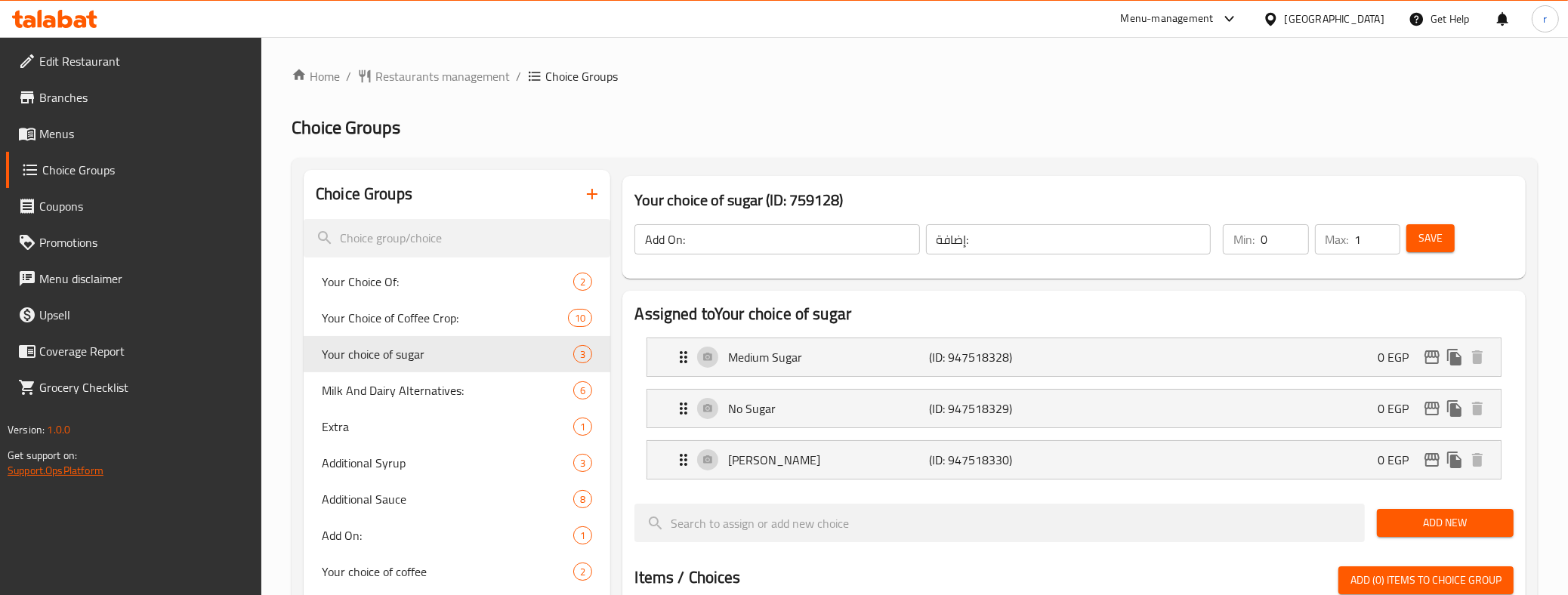
type input "Your choice of sugar"
type input "اختيارك للسكر"
type input "1"
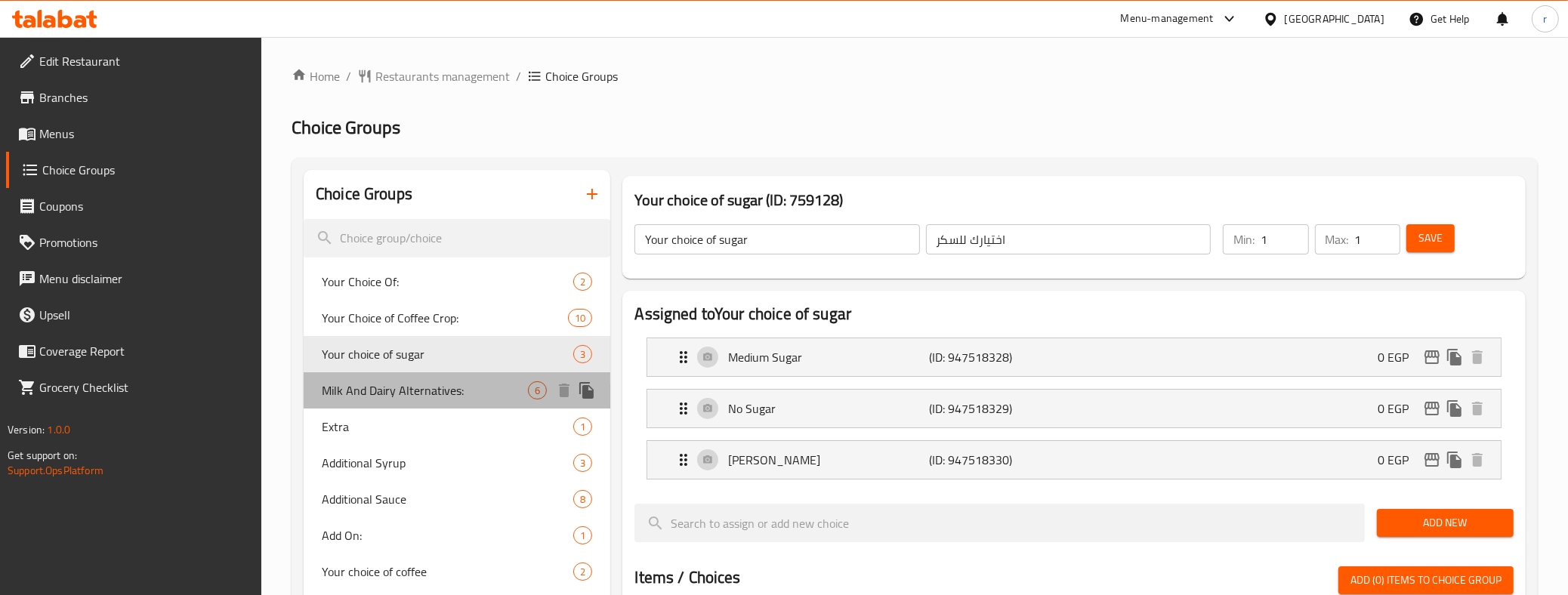
click at [393, 388] on span "Milk And Dairy Alternatives:" at bounding box center [424, 390] width 206 height 18
type input "Milk And Dairy Alternatives:"
type input "الحليب وبدائل الألبان:"
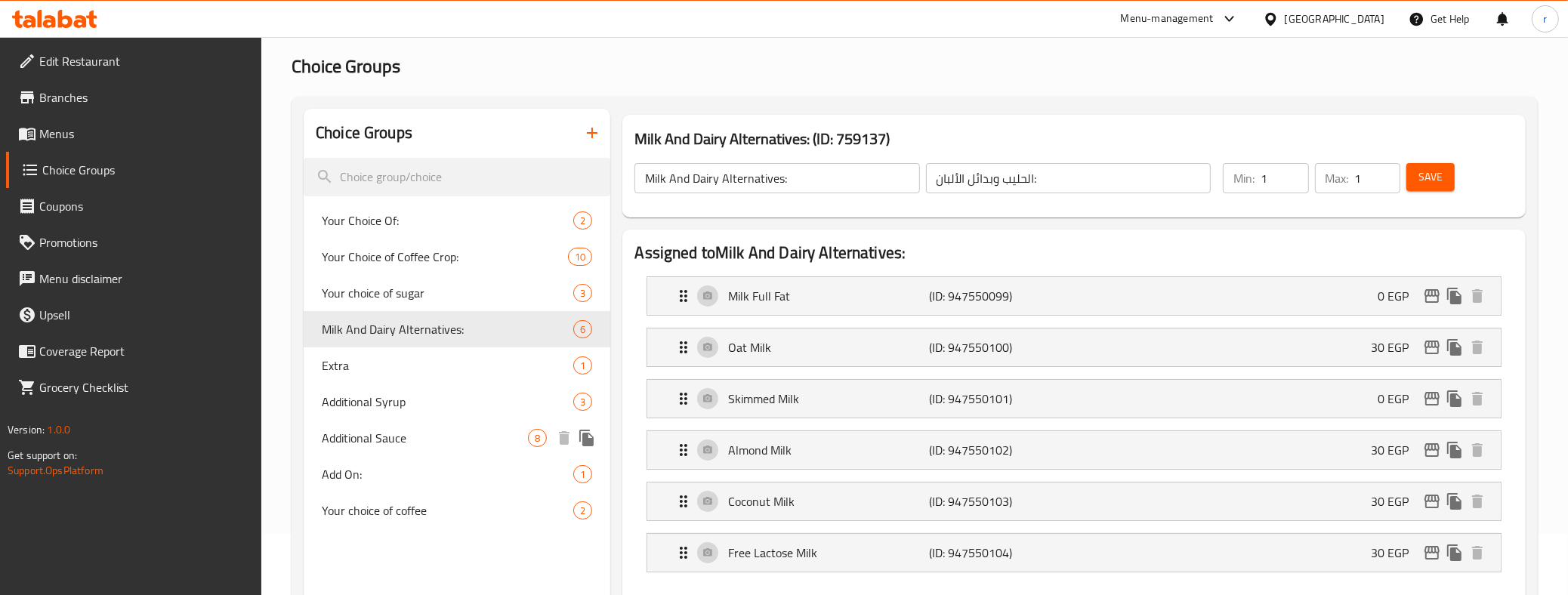
scroll to position [94, 0]
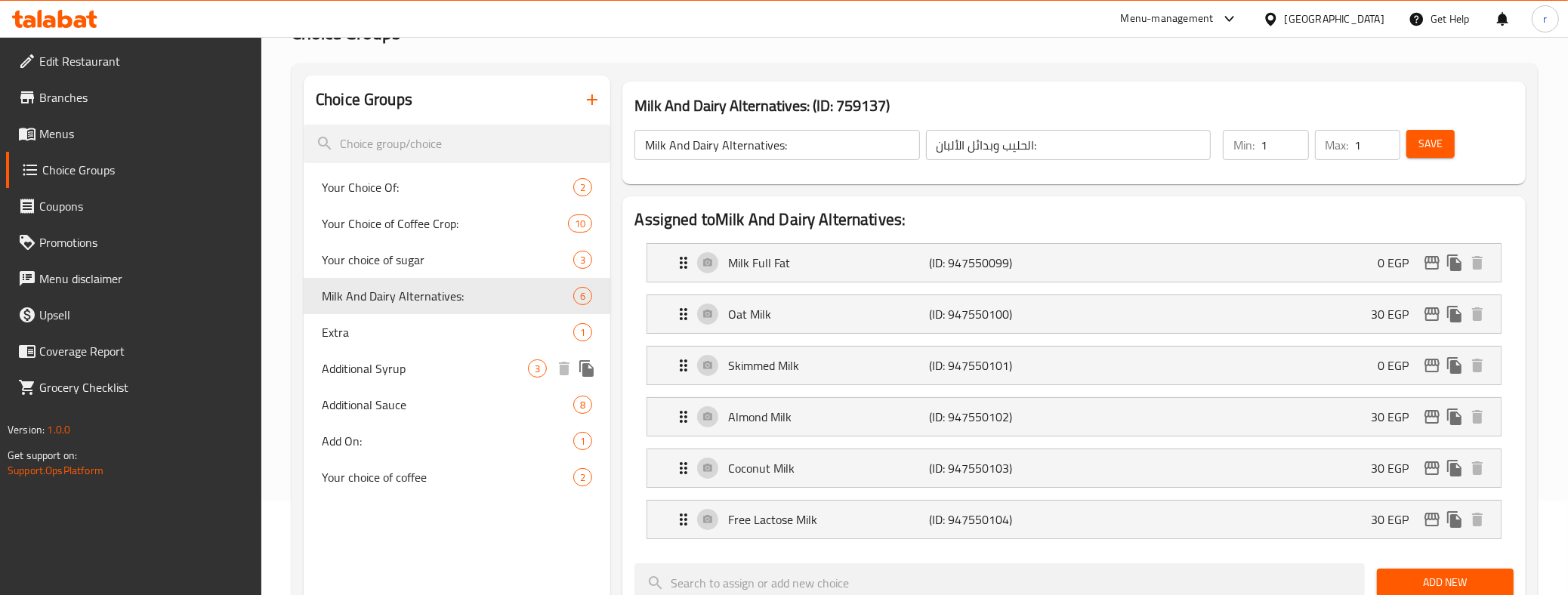
click at [386, 366] on span "Additional Syrup" at bounding box center [424, 368] width 206 height 18
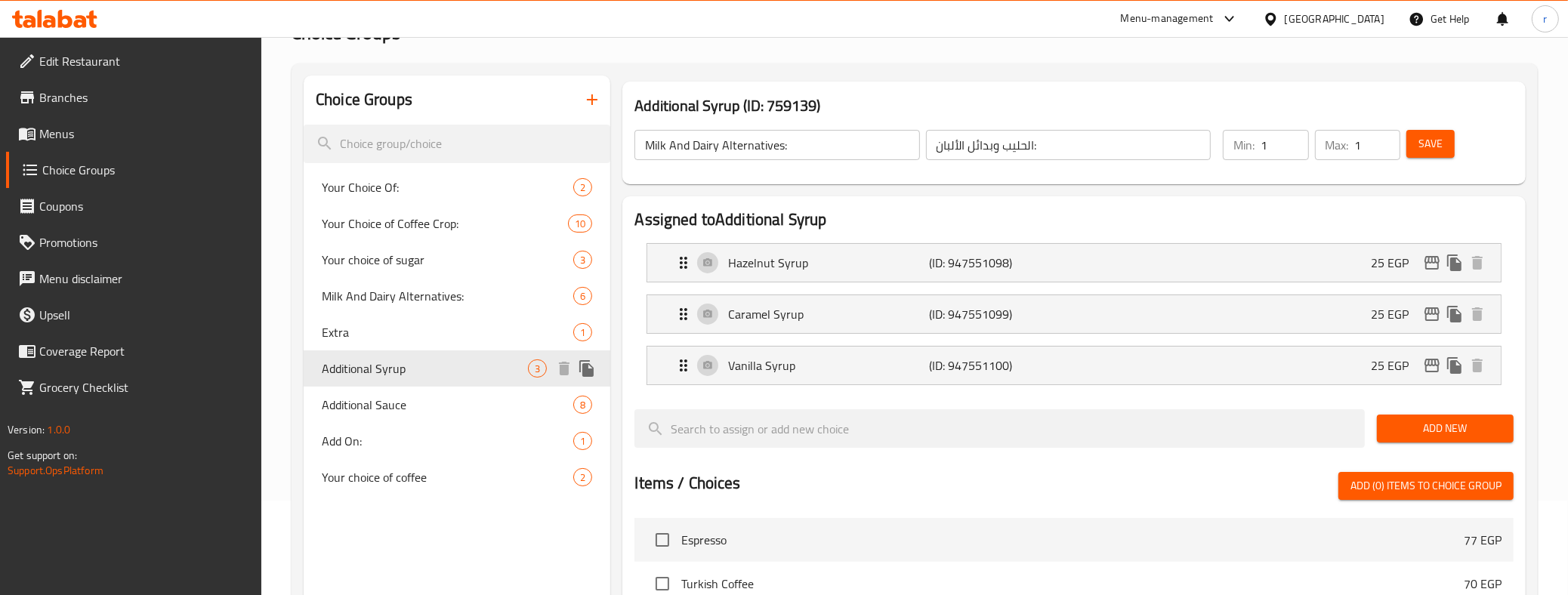
type input "Additional Syrup"
type input "اضافة شراب"
type input "0"
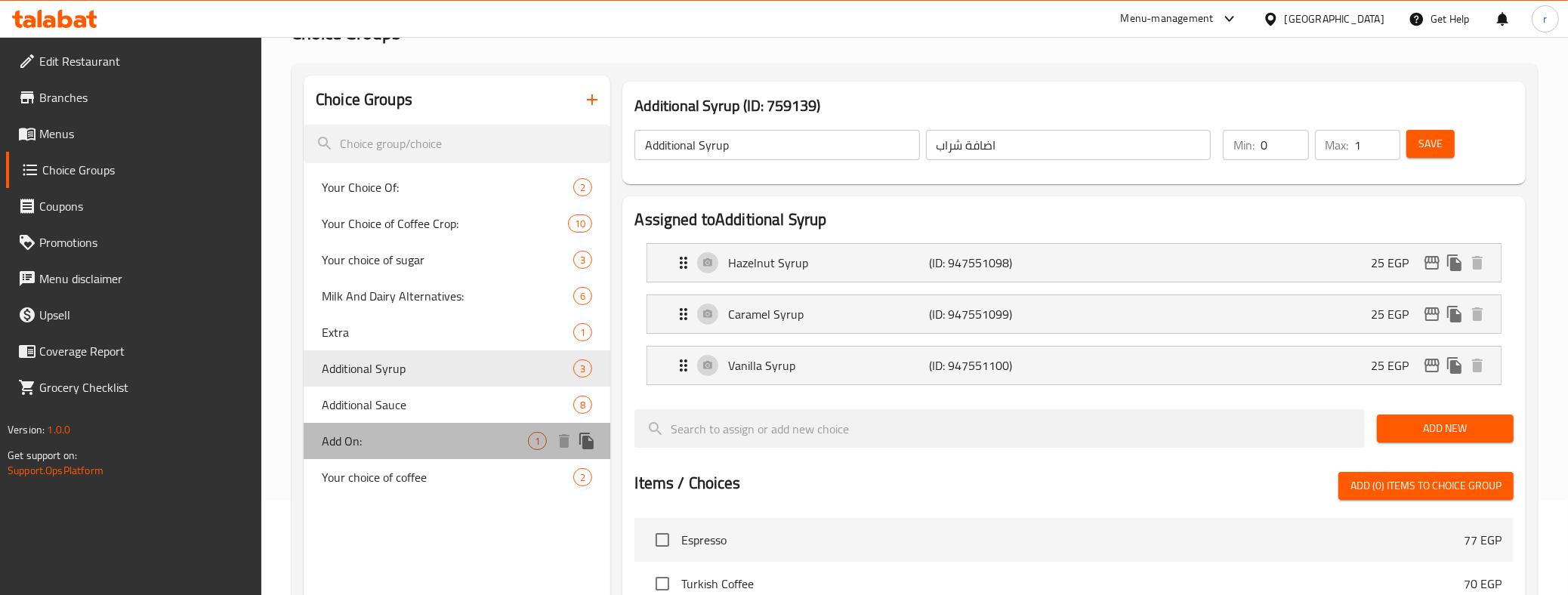
click at [383, 435] on span "Add On:" at bounding box center [424, 440] width 206 height 18
type input "Add On:"
type input "إضافة:"
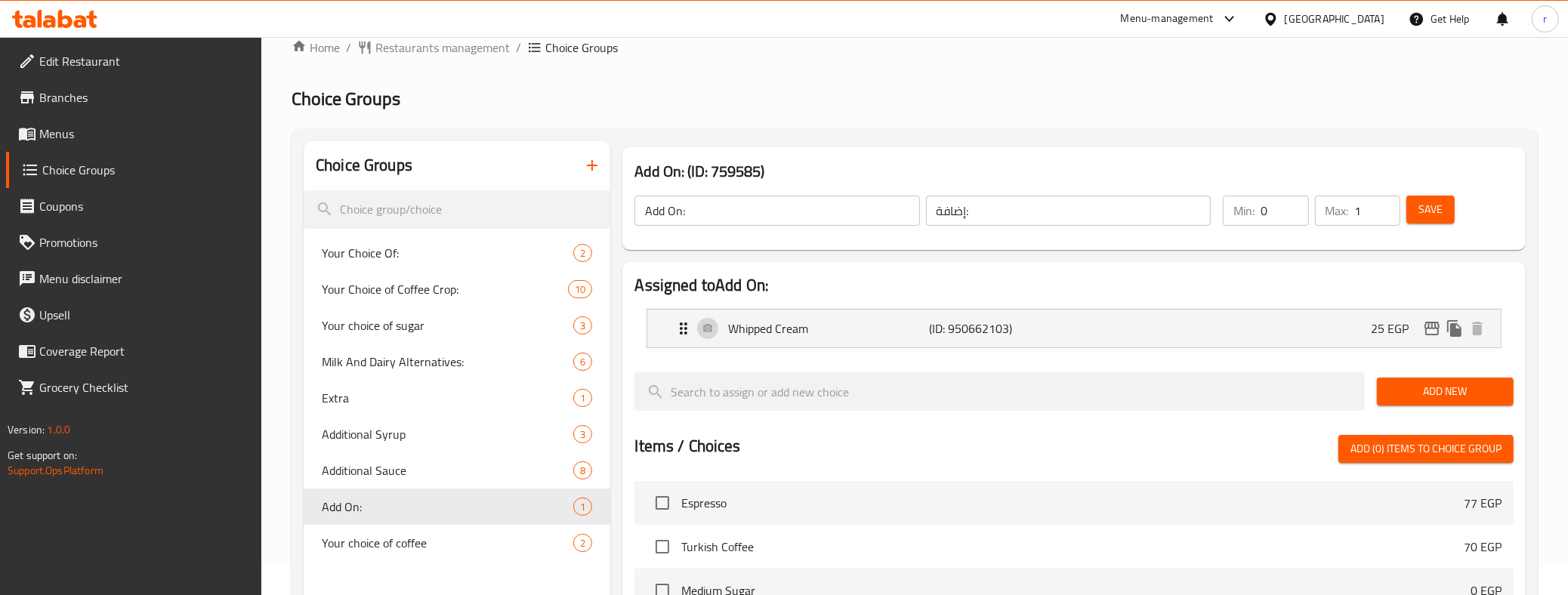
scroll to position [0, 0]
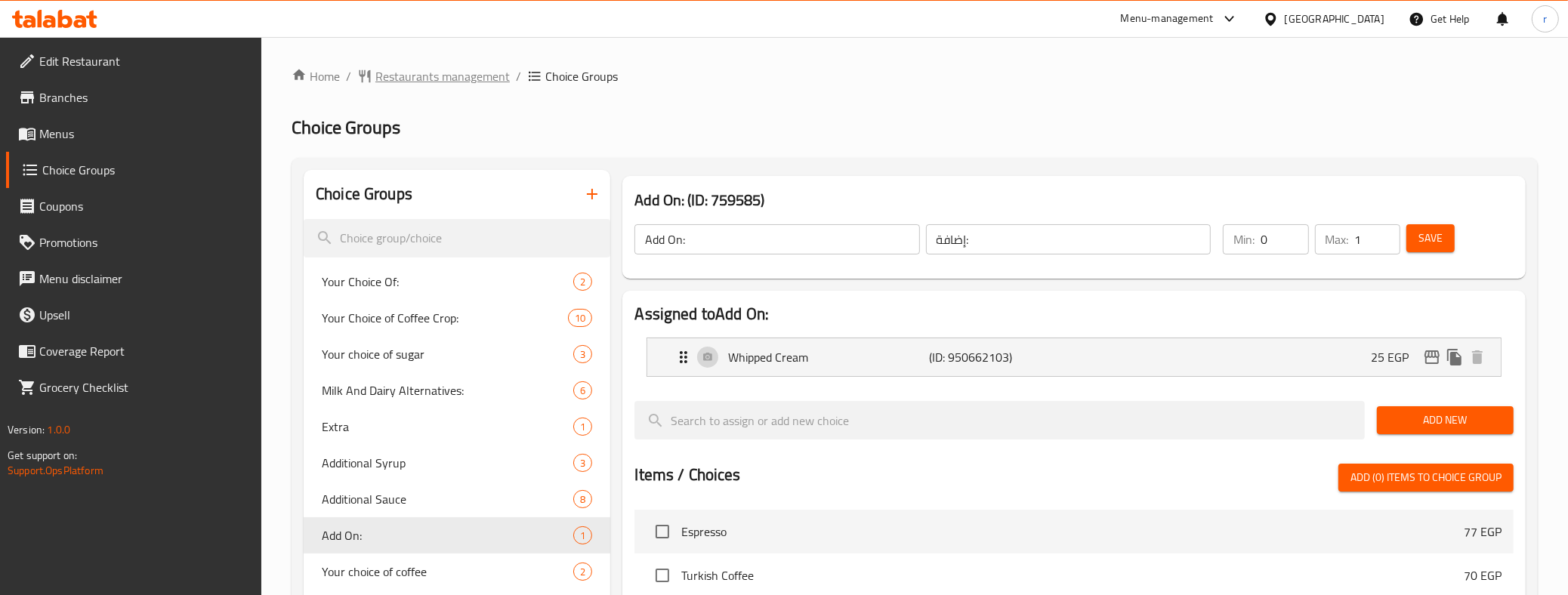
click at [428, 74] on span "Restaurants management" at bounding box center [443, 76] width 135 height 18
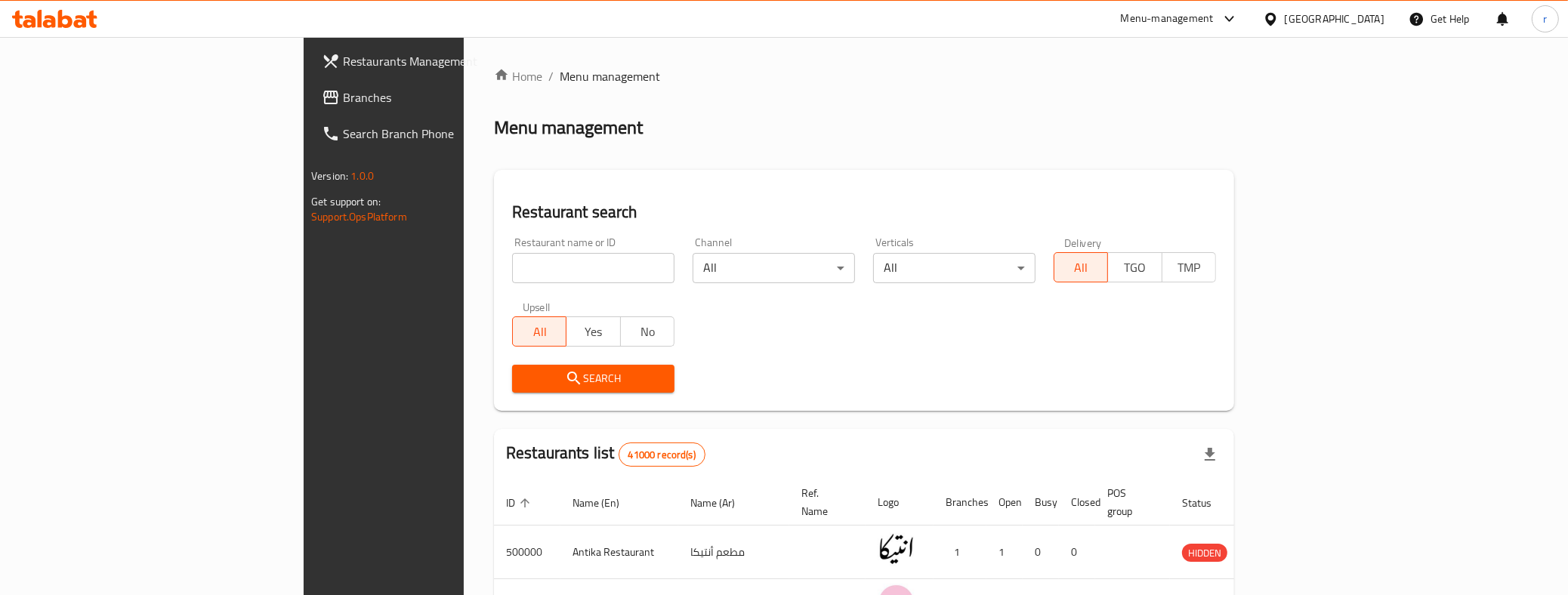
click at [343, 95] on span "Branches" at bounding box center [448, 97] width 211 height 18
